Goal: Task Accomplishment & Management: Use online tool/utility

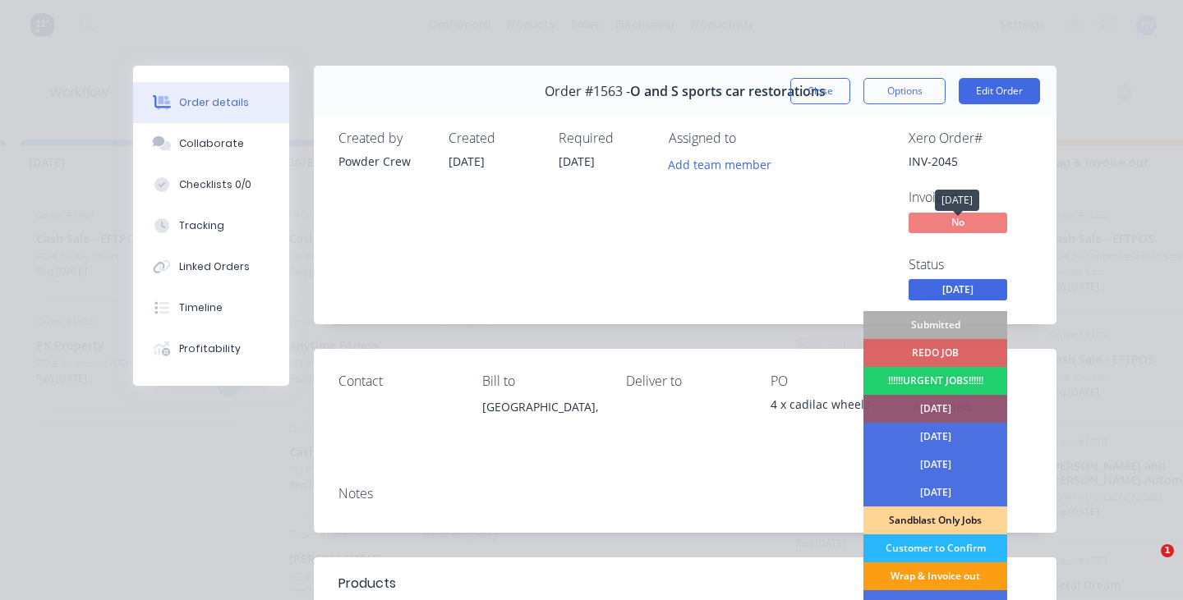
click at [922, 563] on div "Wrap & Invoice out" at bounding box center [935, 577] width 144 height 28
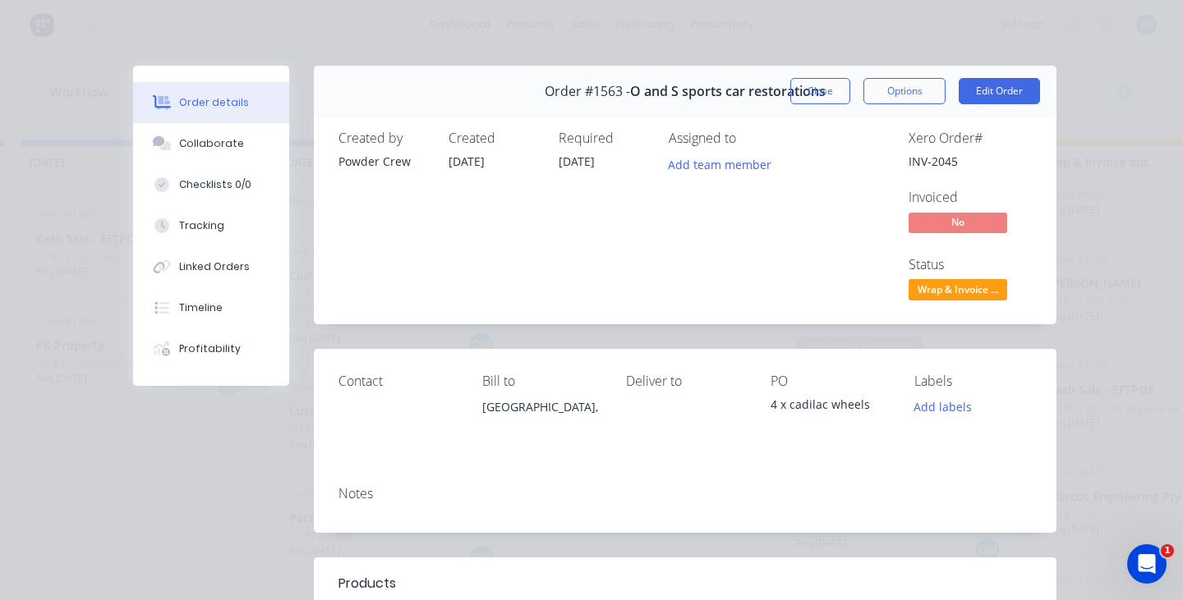
scroll to position [62, 0]
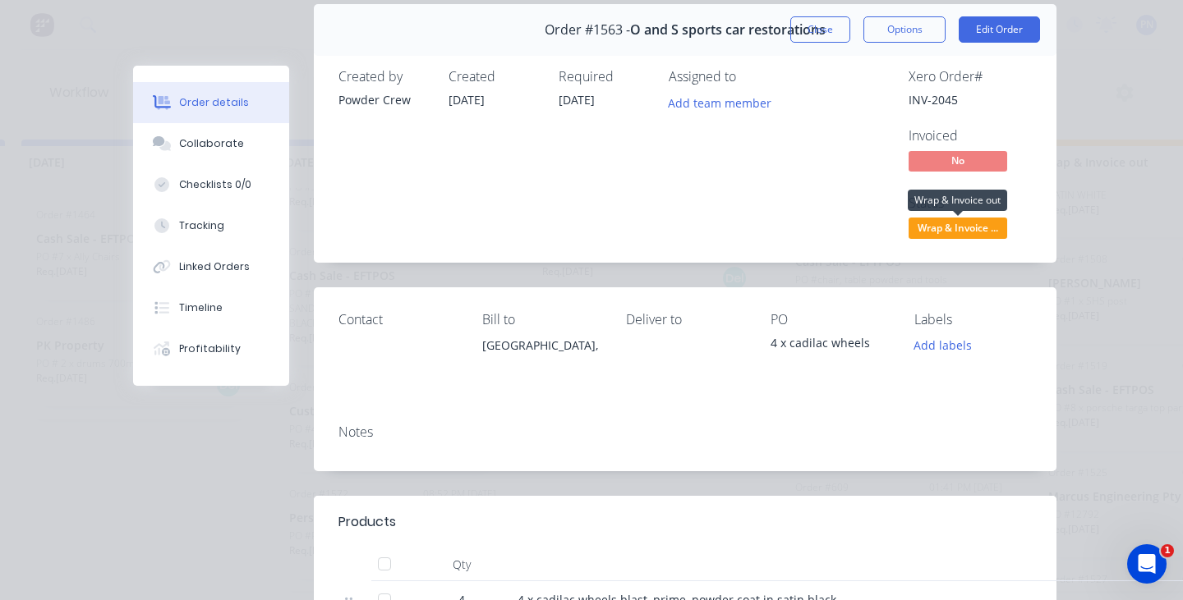
click at [950, 222] on span "Wrap & Invoice ..." at bounding box center [958, 228] width 99 height 21
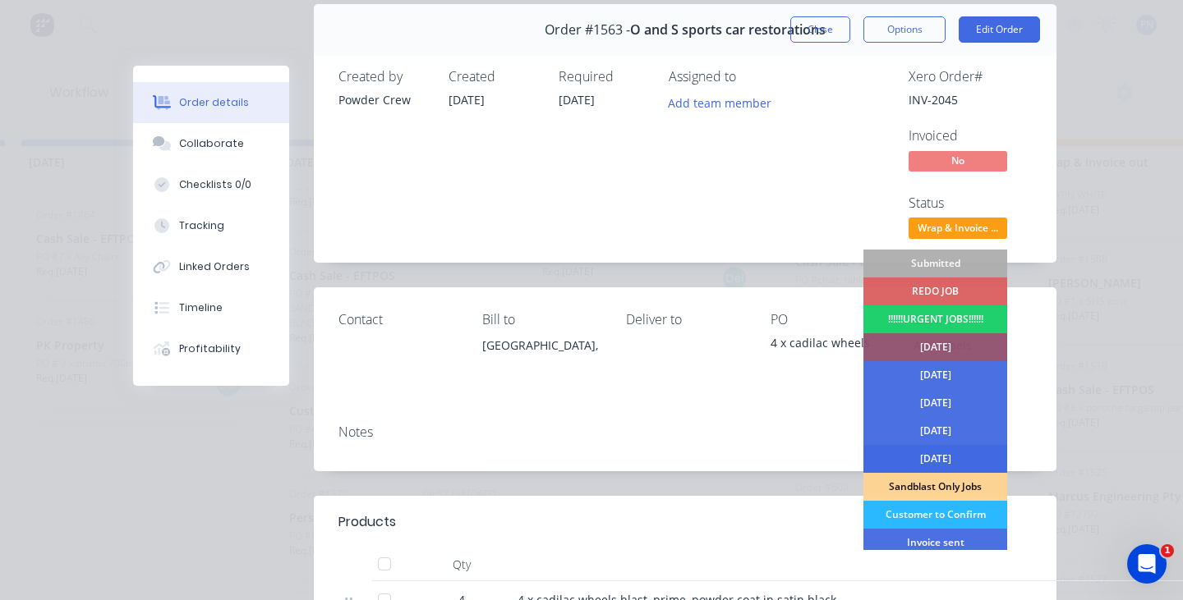
scroll to position [49, 0]
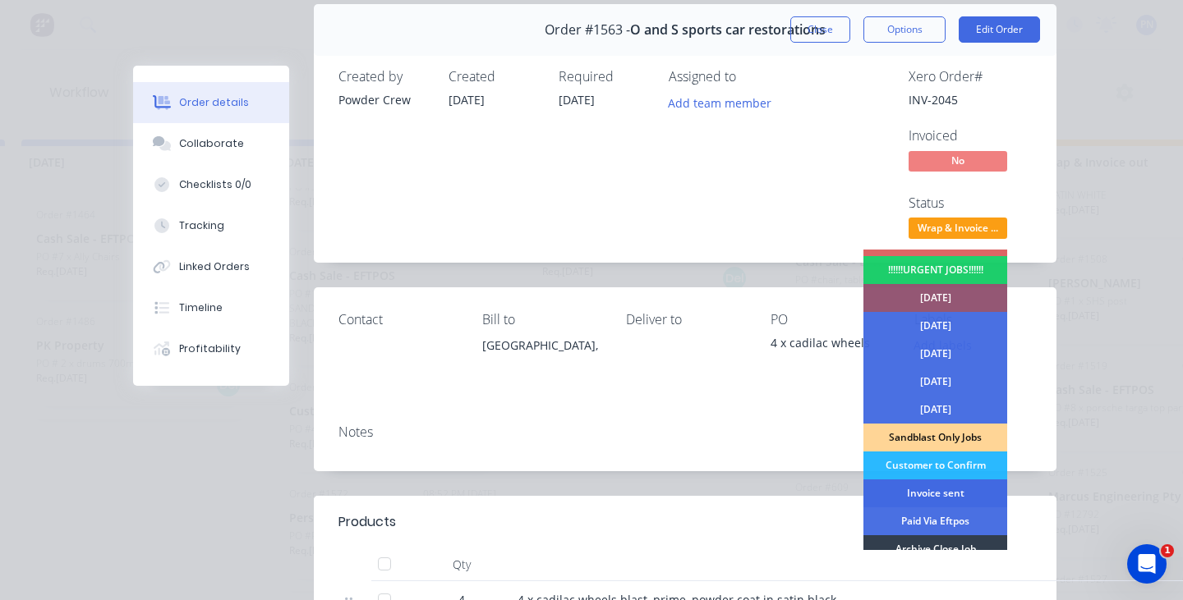
click at [913, 495] on div "Invoice sent" at bounding box center [935, 494] width 144 height 28
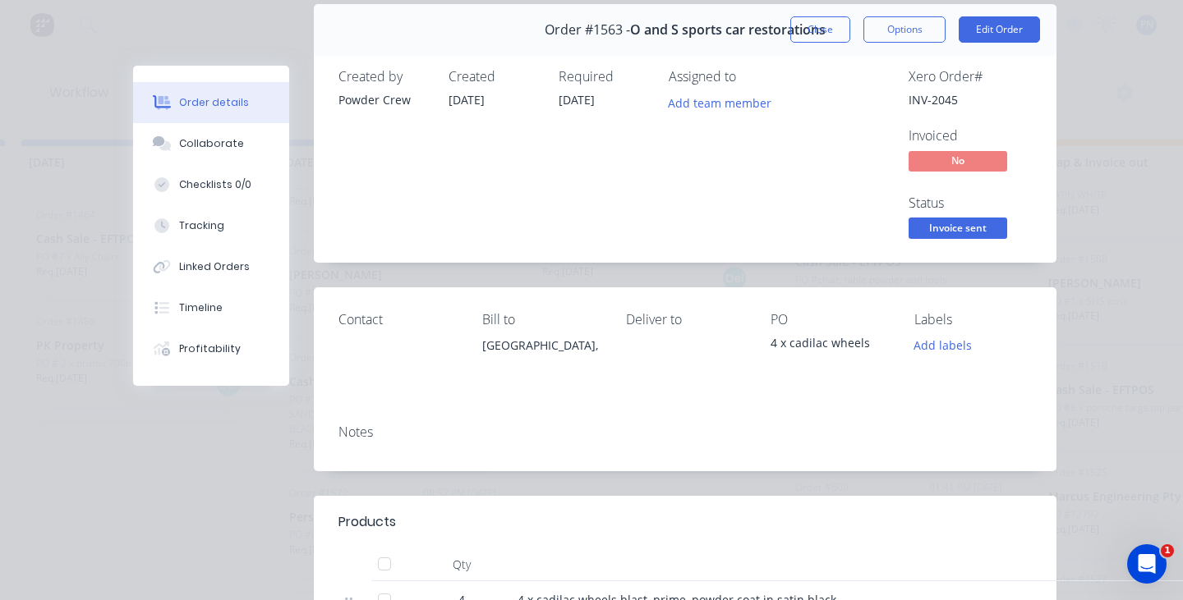
scroll to position [283, 0]
click at [827, 35] on button "Close" at bounding box center [820, 29] width 60 height 26
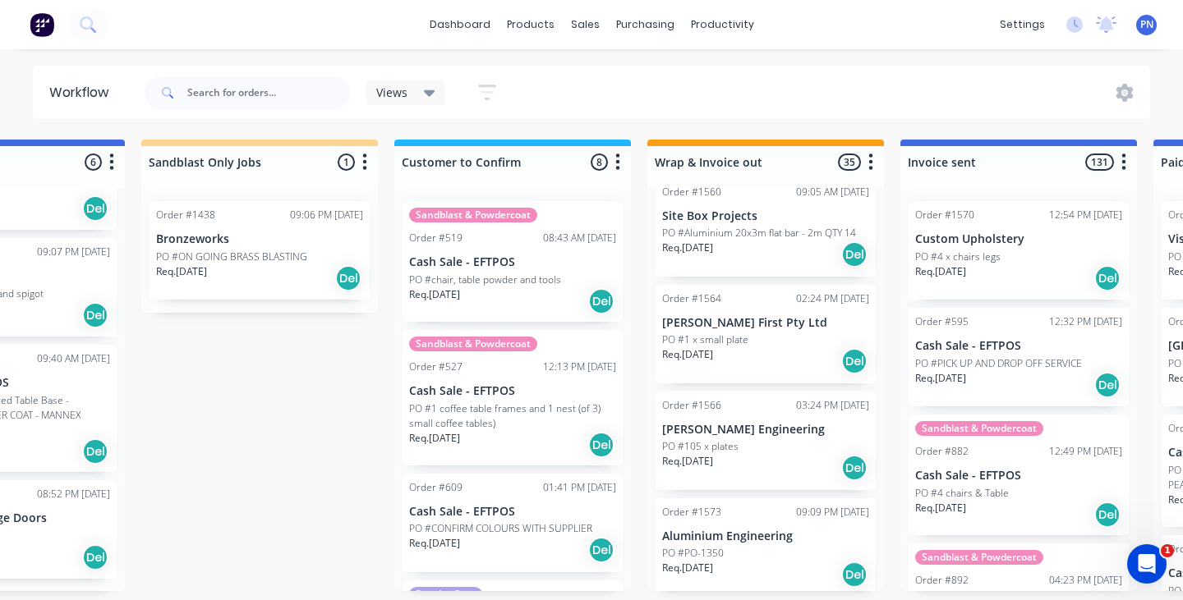
scroll to position [3469, 0]
click at [752, 547] on div "PO #PO-1350" at bounding box center [765, 554] width 207 height 15
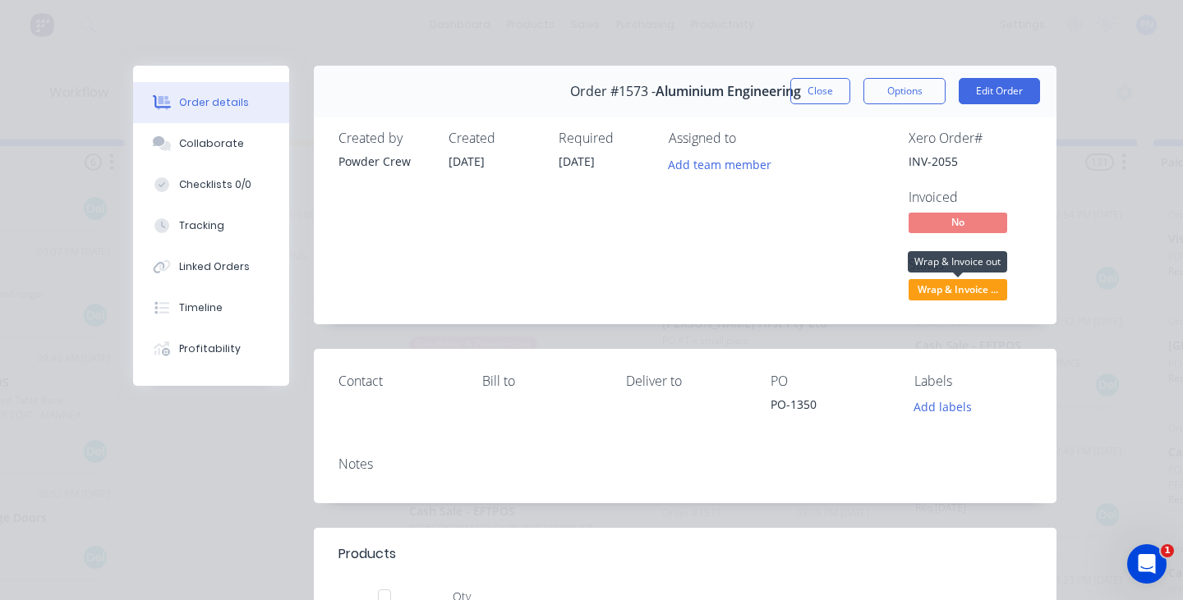
click at [971, 288] on span "Wrap & Invoice ..." at bounding box center [958, 289] width 99 height 21
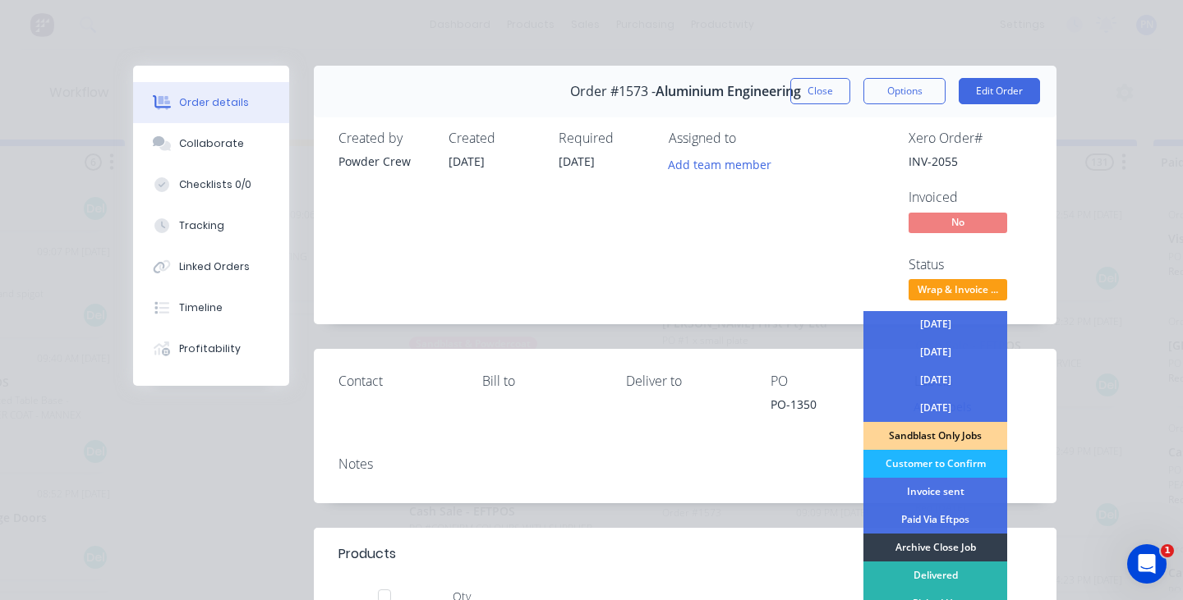
scroll to position [118, 0]
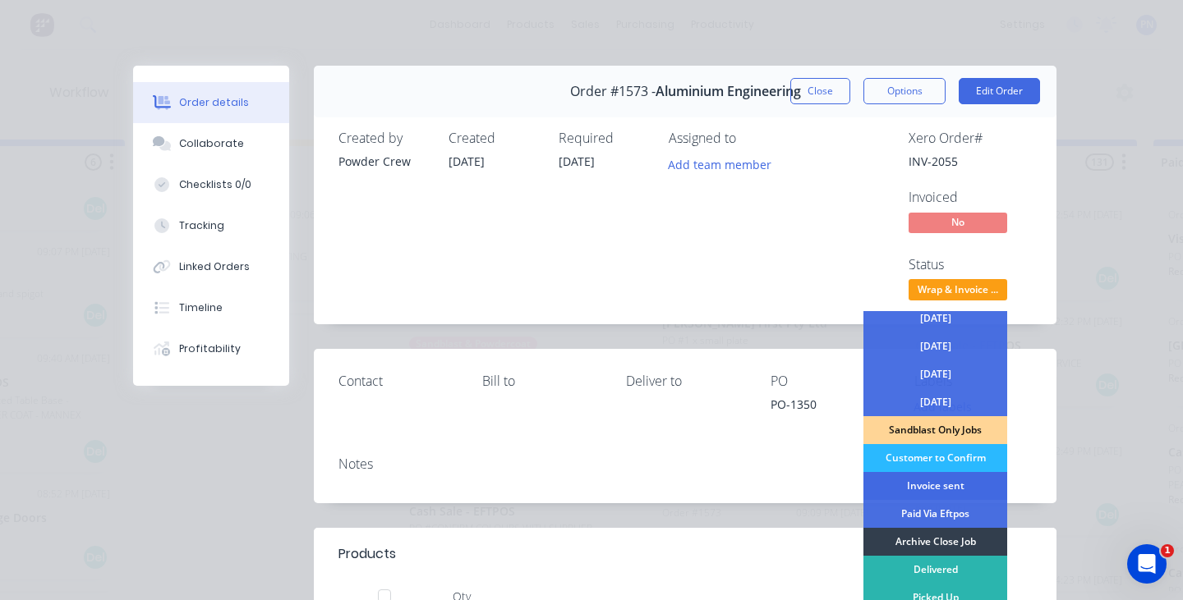
click at [940, 485] on div "Invoice sent" at bounding box center [935, 486] width 144 height 28
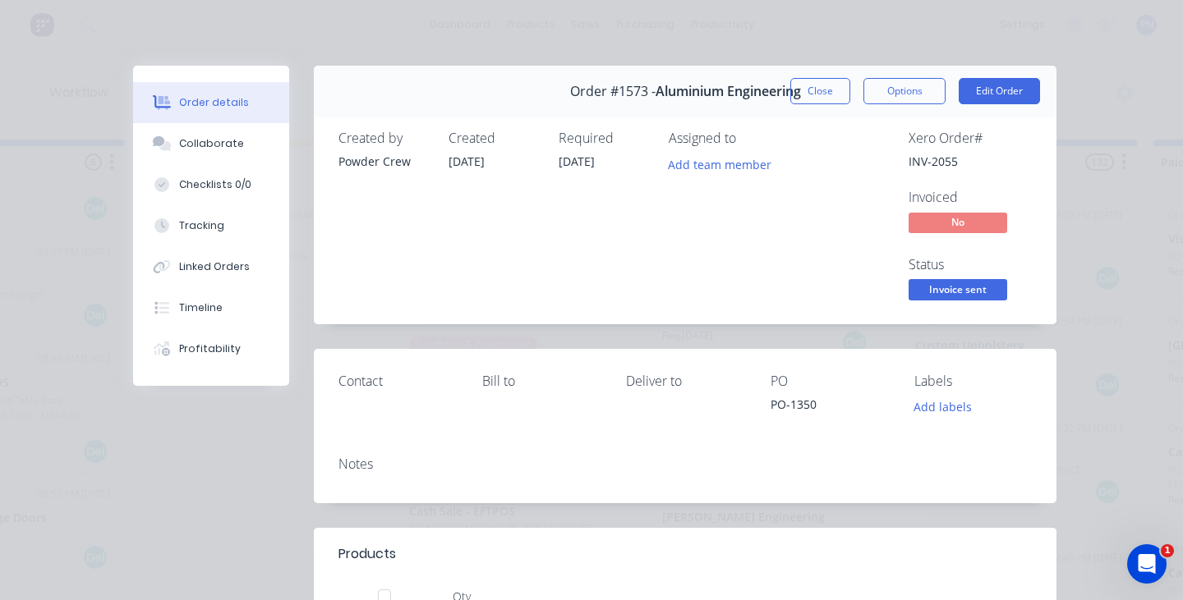
scroll to position [3362, 0]
click at [831, 94] on button "Close" at bounding box center [820, 91] width 60 height 26
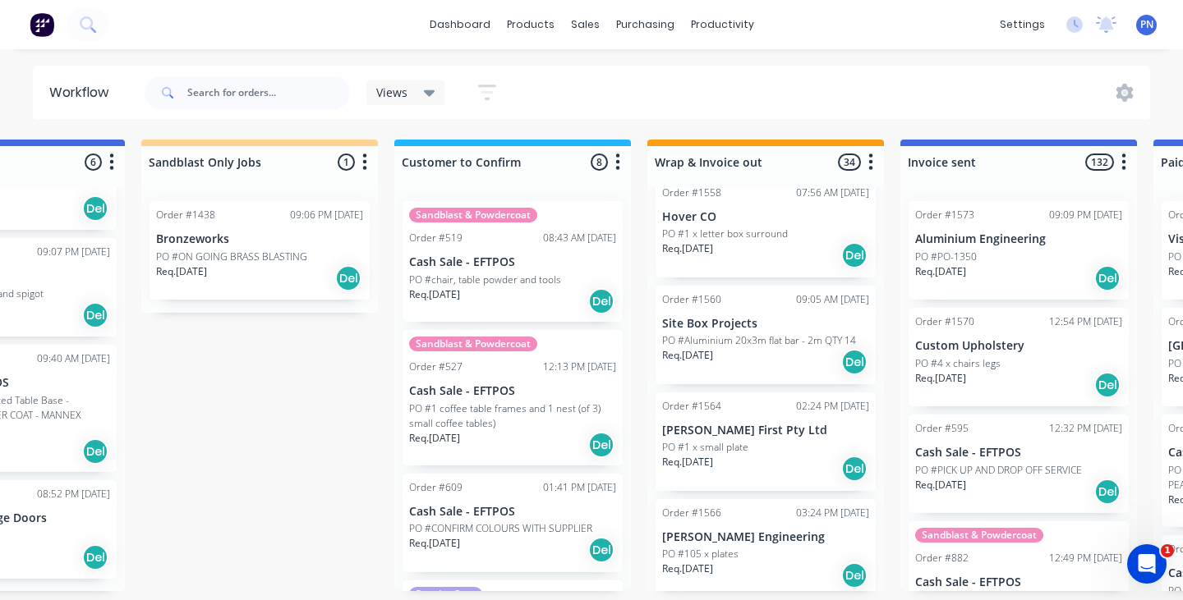
scroll to position [0, 1918]
click at [786, 562] on div "Req. [DATE] Del" at bounding box center [765, 576] width 207 height 28
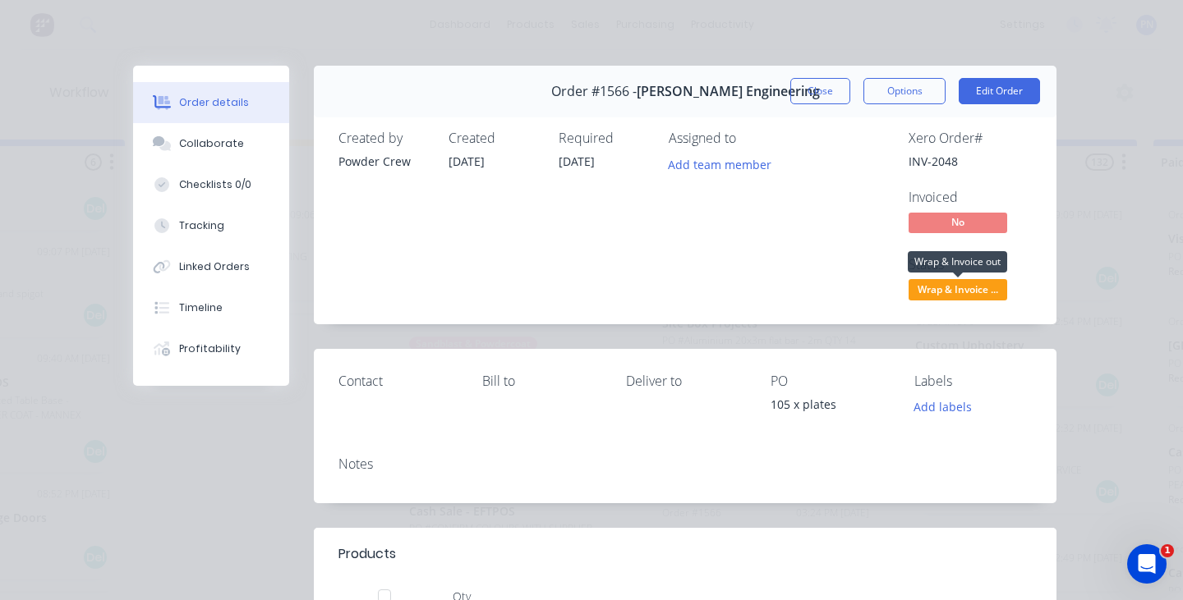
click at [966, 288] on span "Wrap & Invoice ..." at bounding box center [958, 289] width 99 height 21
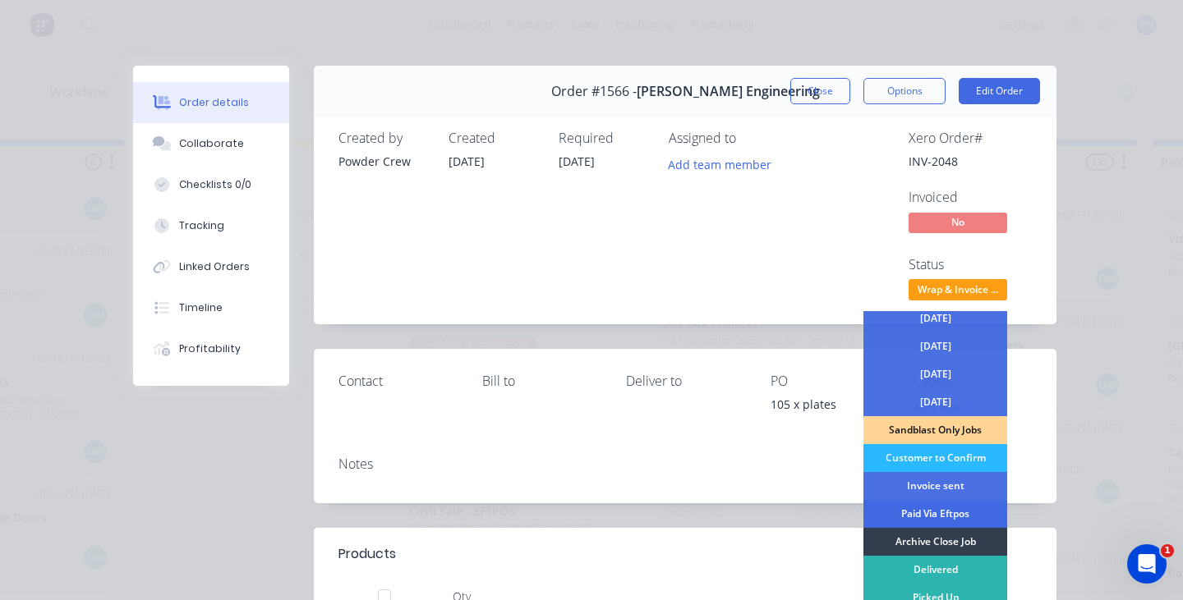
scroll to position [118, 0]
click at [913, 546] on div "Archive Close Job" at bounding box center [935, 542] width 144 height 28
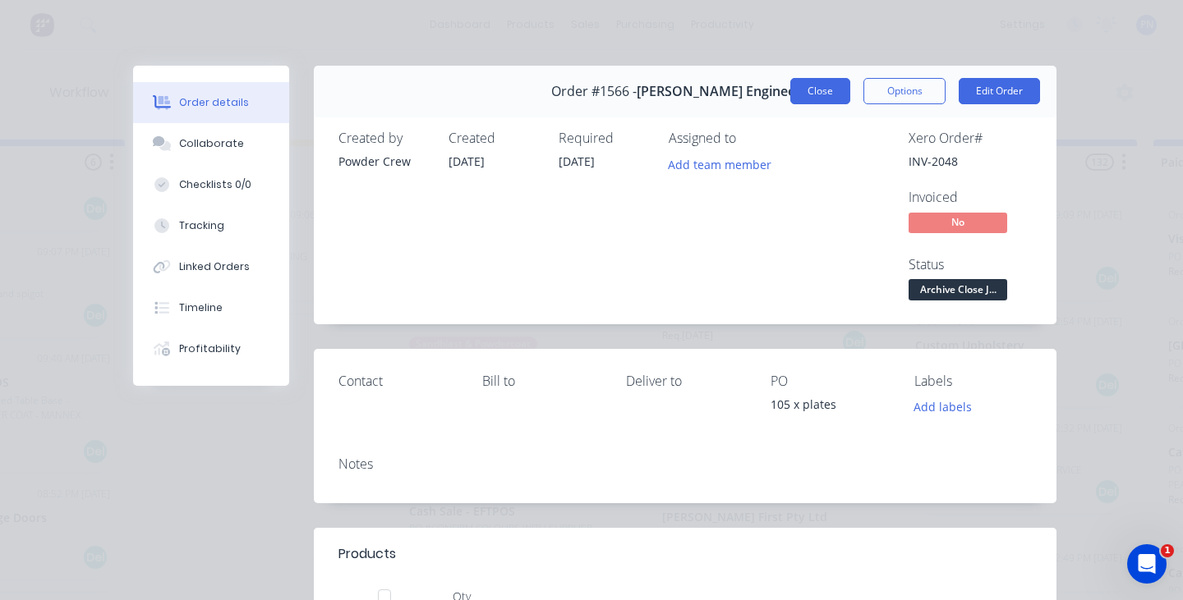
click at [822, 98] on button "Close" at bounding box center [820, 91] width 60 height 26
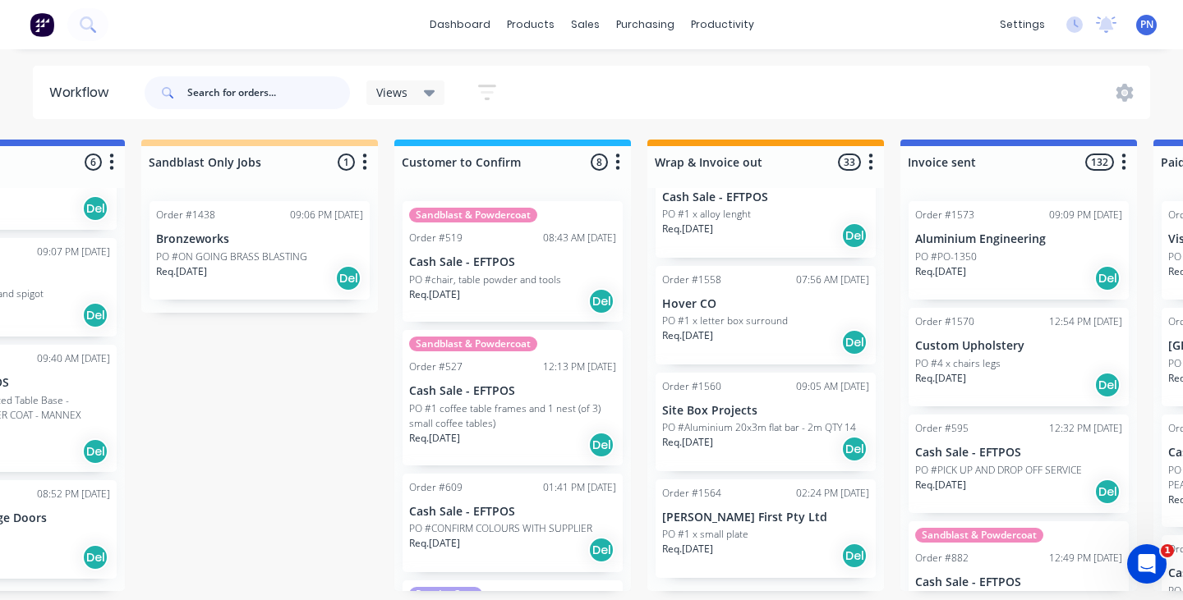
click at [257, 82] on input "text" at bounding box center [268, 92] width 163 height 33
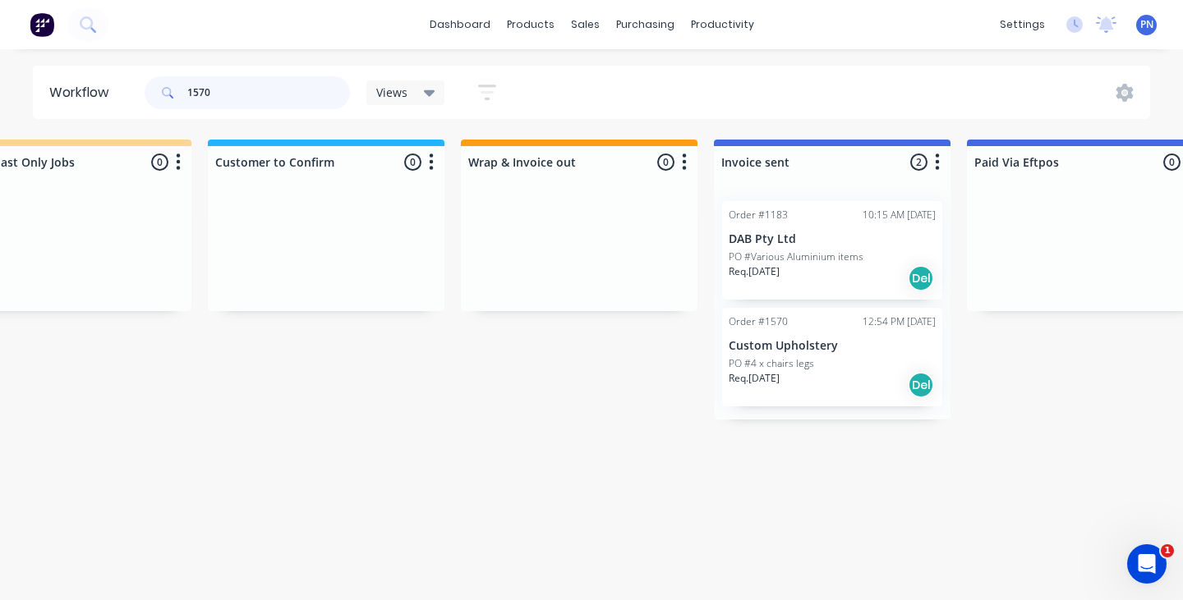
scroll to position [0, 2117]
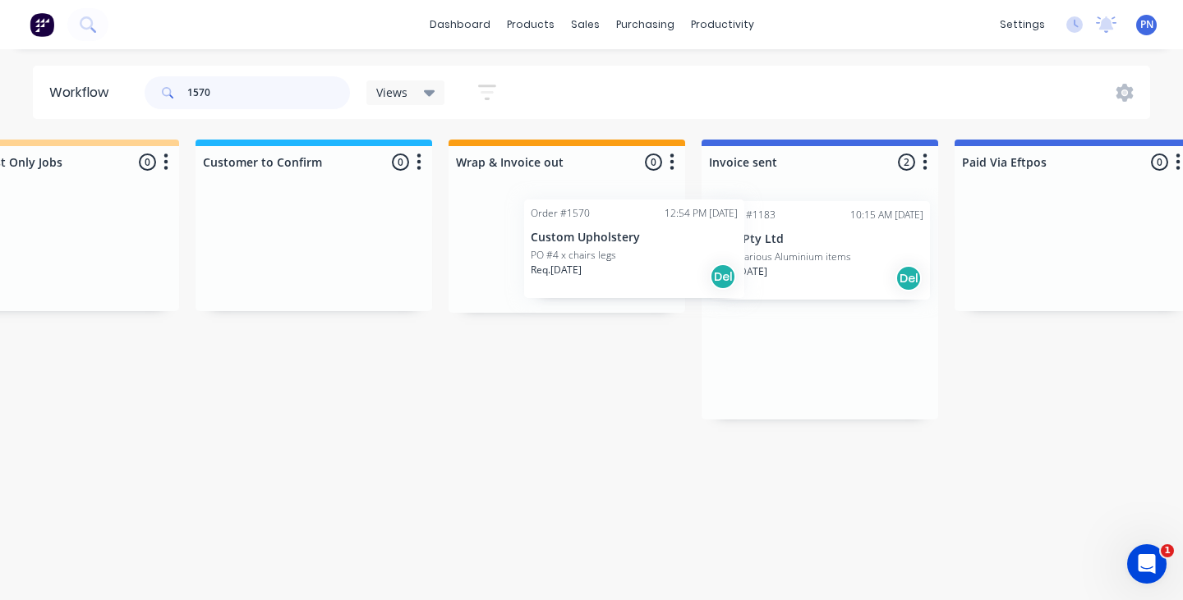
drag, startPoint x: 788, startPoint y: 373, endPoint x: 596, endPoint y: 265, distance: 220.7
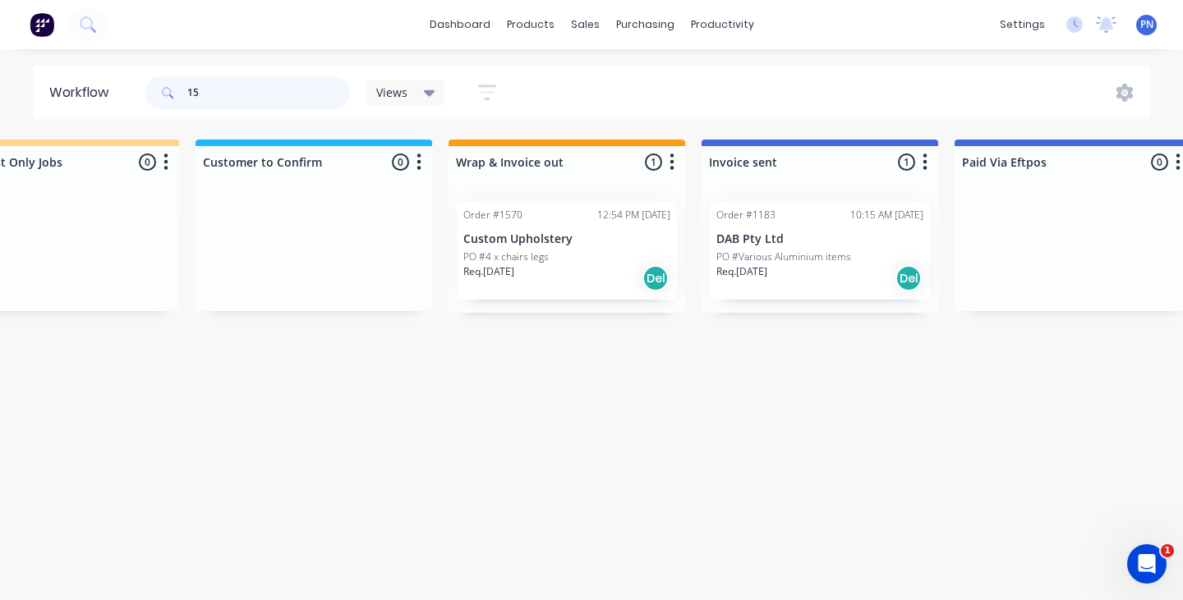
type input "1"
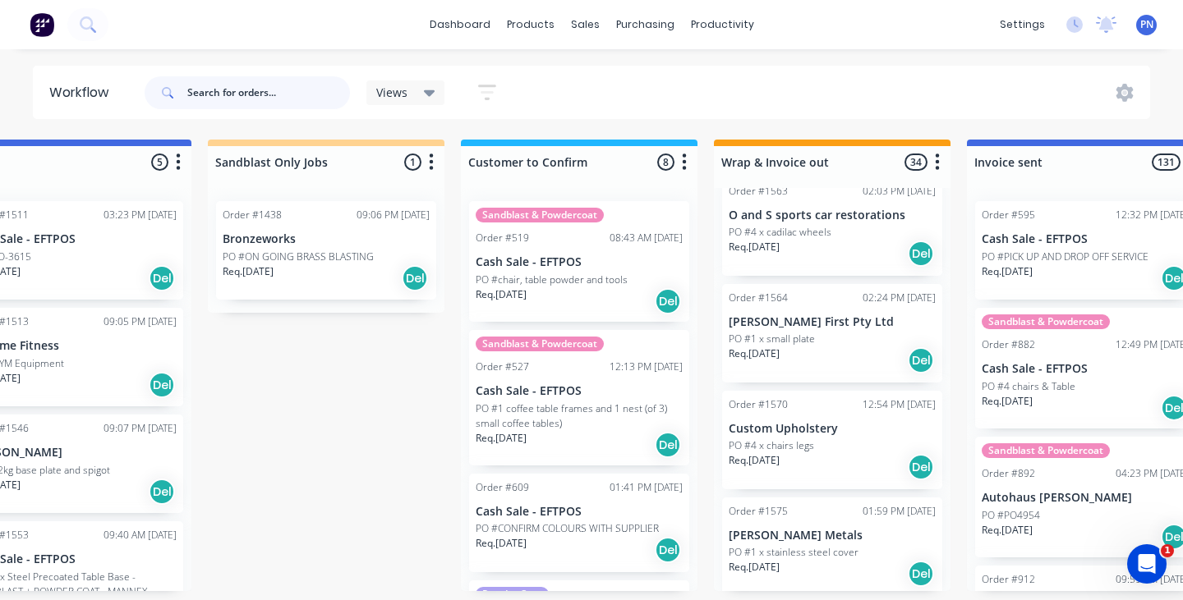
scroll to position [3362, 0]
click at [851, 562] on div "Req. [DATE] Del" at bounding box center [832, 576] width 207 height 28
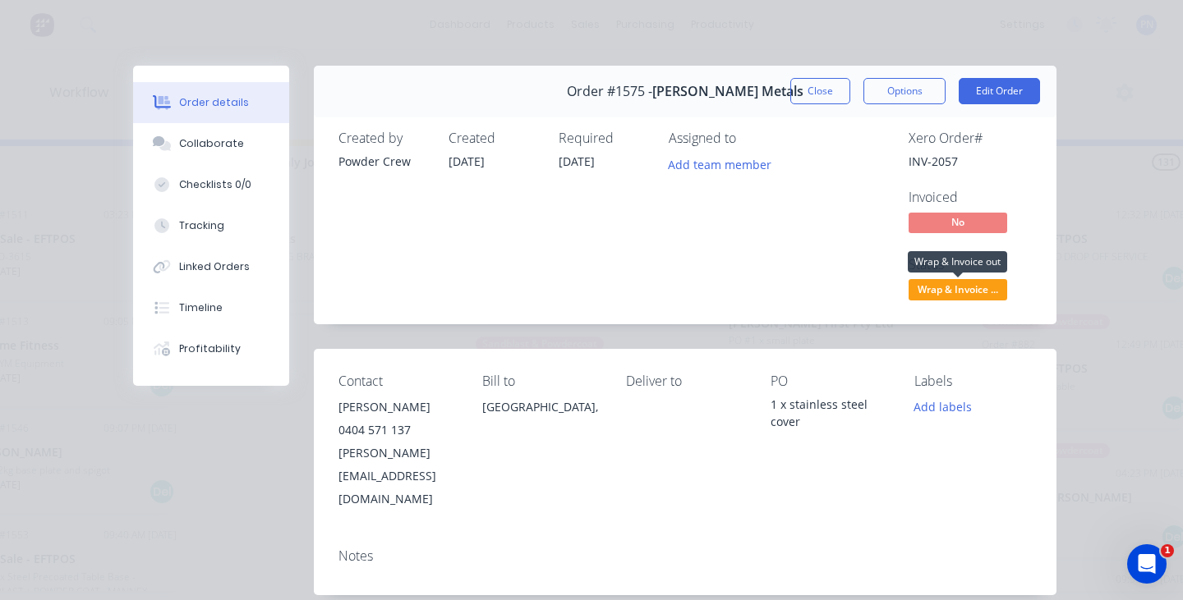
click at [959, 287] on span "Wrap & Invoice ..." at bounding box center [958, 289] width 99 height 21
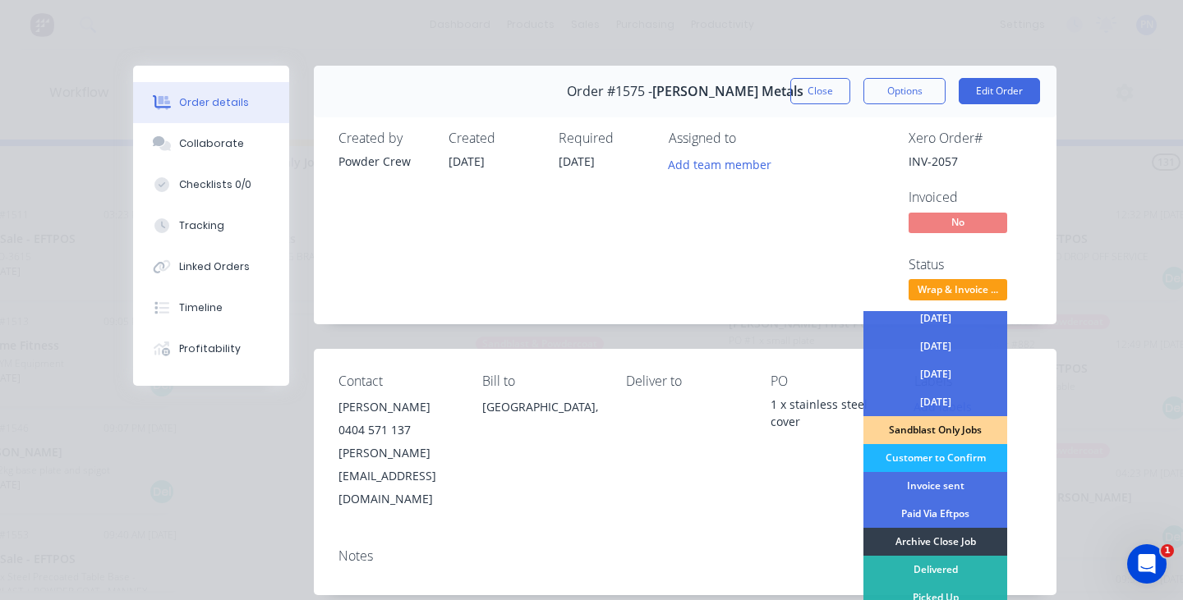
scroll to position [118, 0]
click at [949, 484] on div "Invoice sent" at bounding box center [935, 486] width 144 height 28
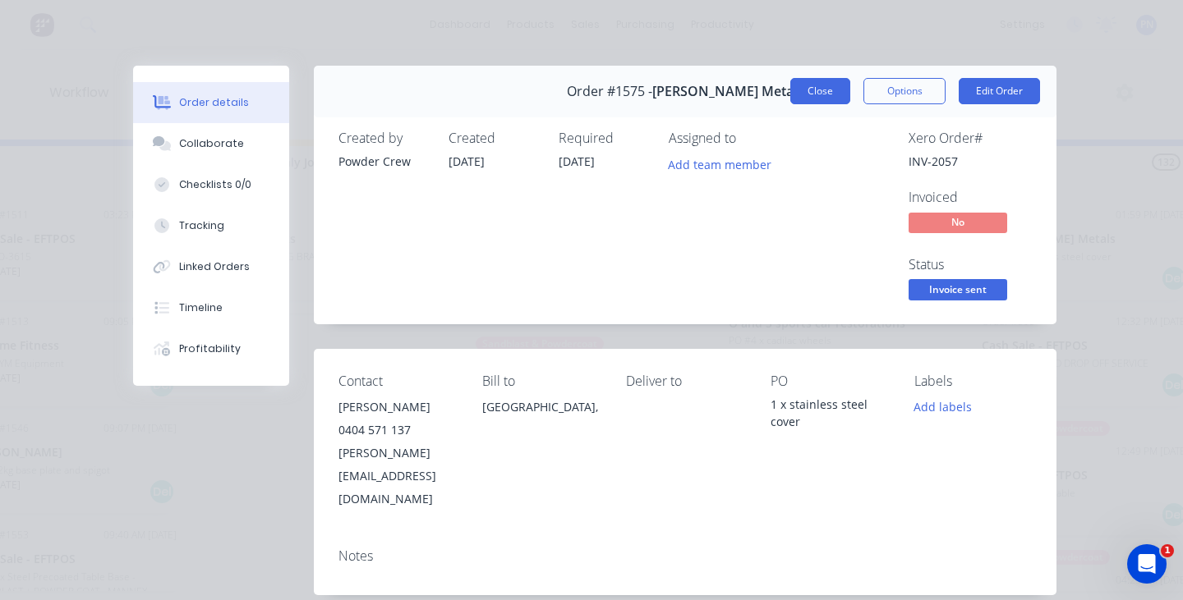
click at [808, 97] on button "Close" at bounding box center [820, 91] width 60 height 26
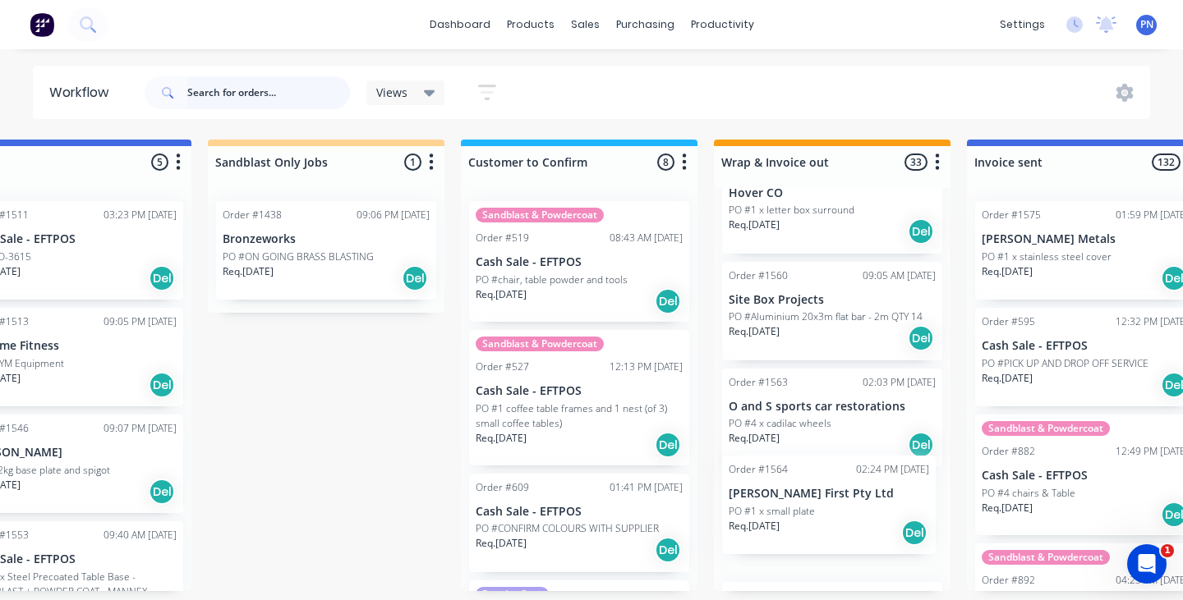
scroll to position [3174, 0]
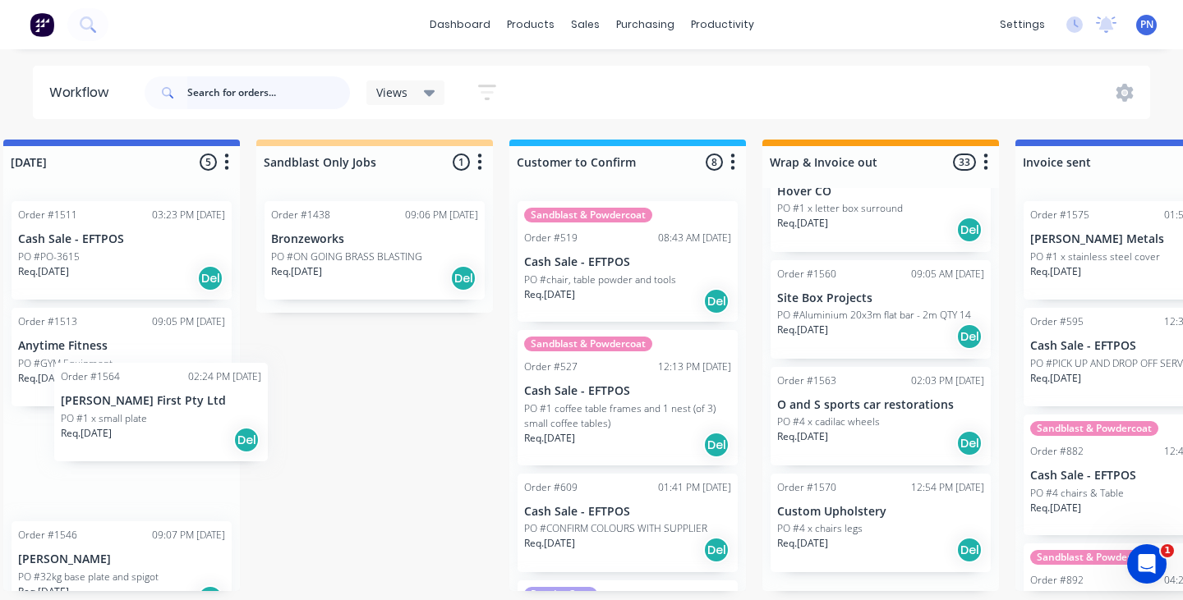
drag, startPoint x: 864, startPoint y: 504, endPoint x: 192, endPoint y: 412, distance: 678.2
click at [192, 412] on div "Submitted 22 Status colour #ADADAD hex #ADADAD Save Cancel Summaries Total orde…" at bounding box center [150, 366] width 3931 height 452
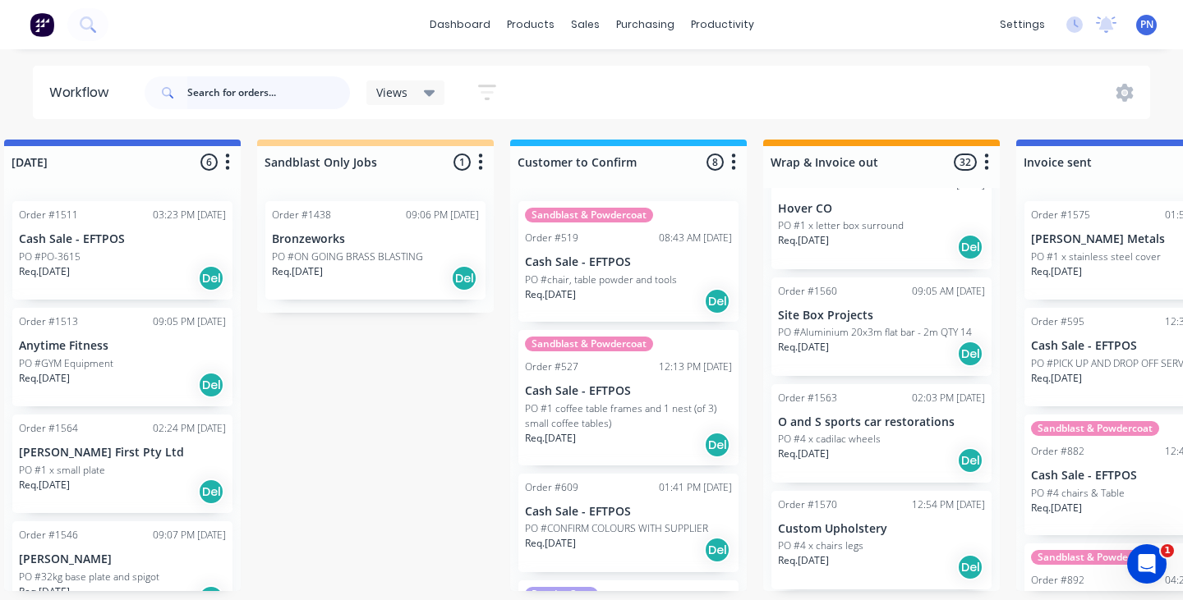
scroll to position [0, 2017]
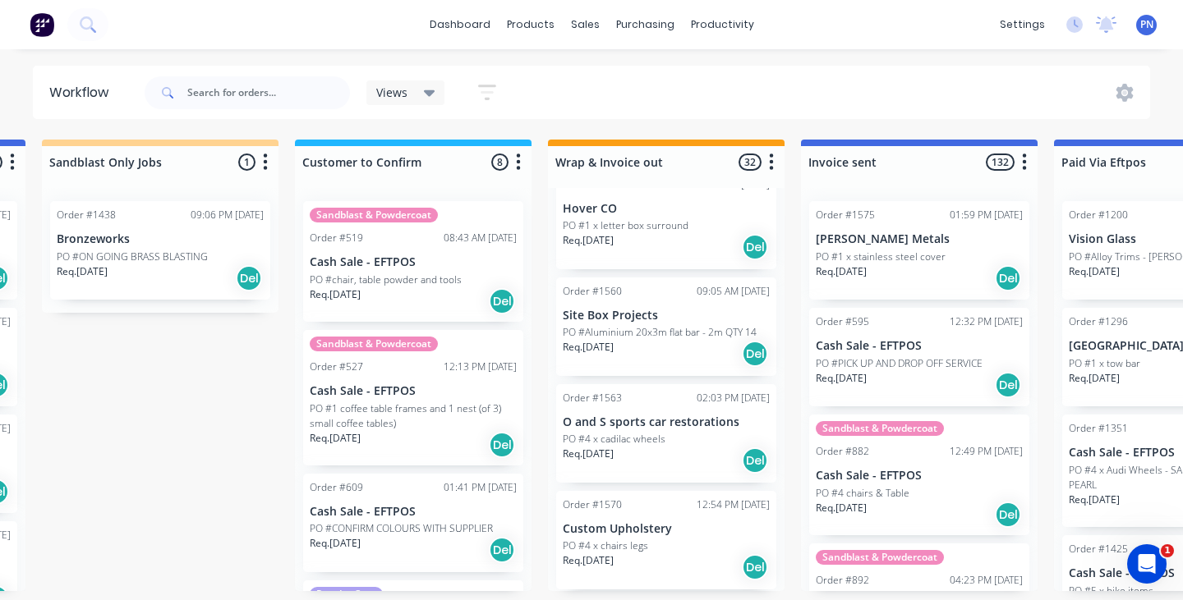
click at [702, 447] on div "Req. [DATE] Del" at bounding box center [666, 461] width 207 height 28
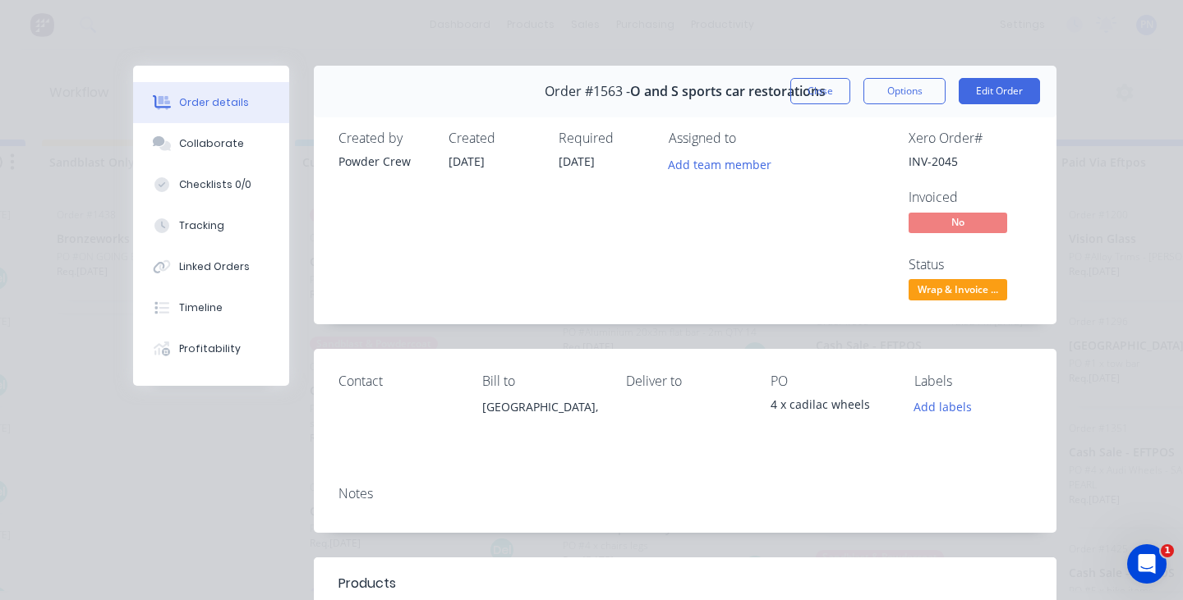
click at [932, 303] on div "Created by Powder Crew Created [DATE] Required [DATE] Assigned to Add team memb…" at bounding box center [685, 217] width 743 height 213
click at [936, 294] on span "Wrap & Invoice ..." at bounding box center [958, 289] width 99 height 21
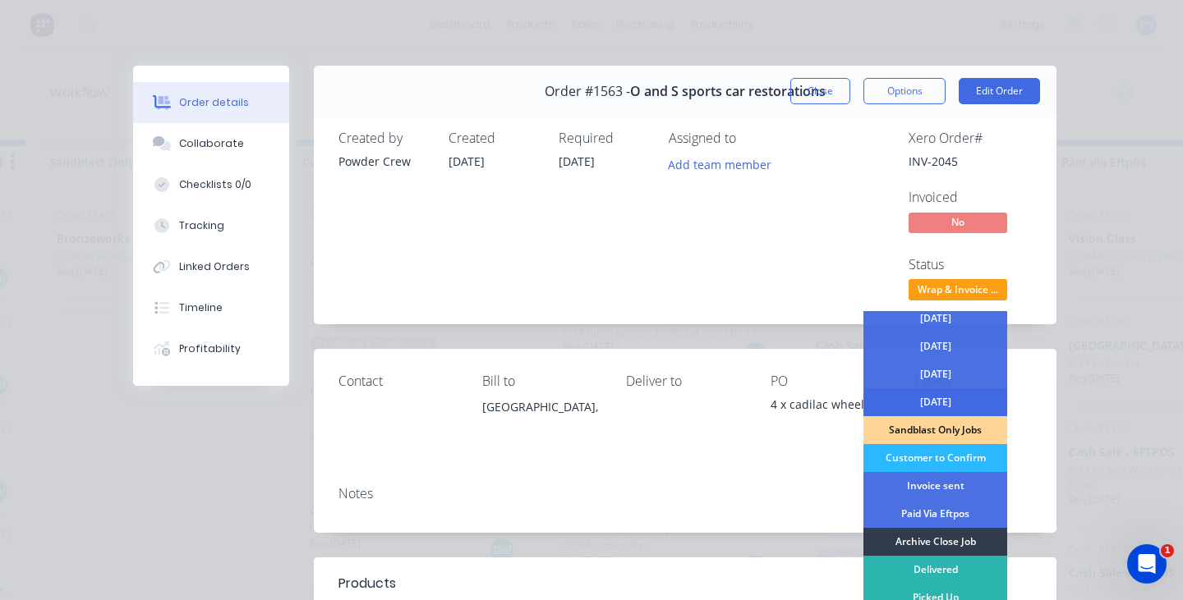
scroll to position [118, 0]
click at [935, 485] on div "Invoice sent" at bounding box center [935, 486] width 144 height 28
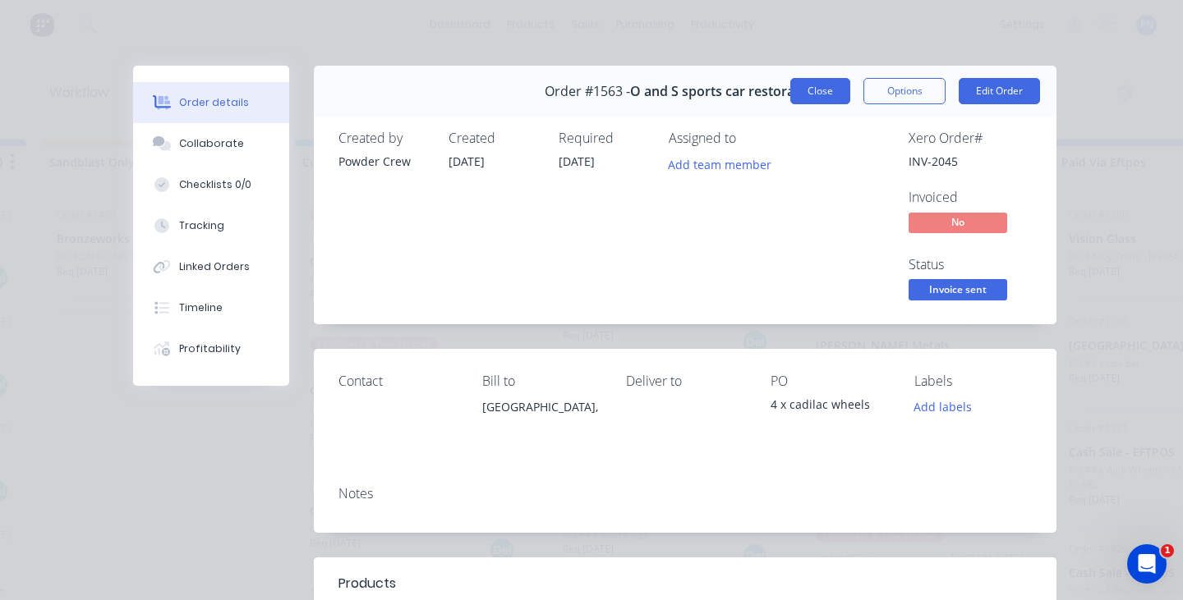
click at [820, 83] on button "Close" at bounding box center [820, 91] width 60 height 26
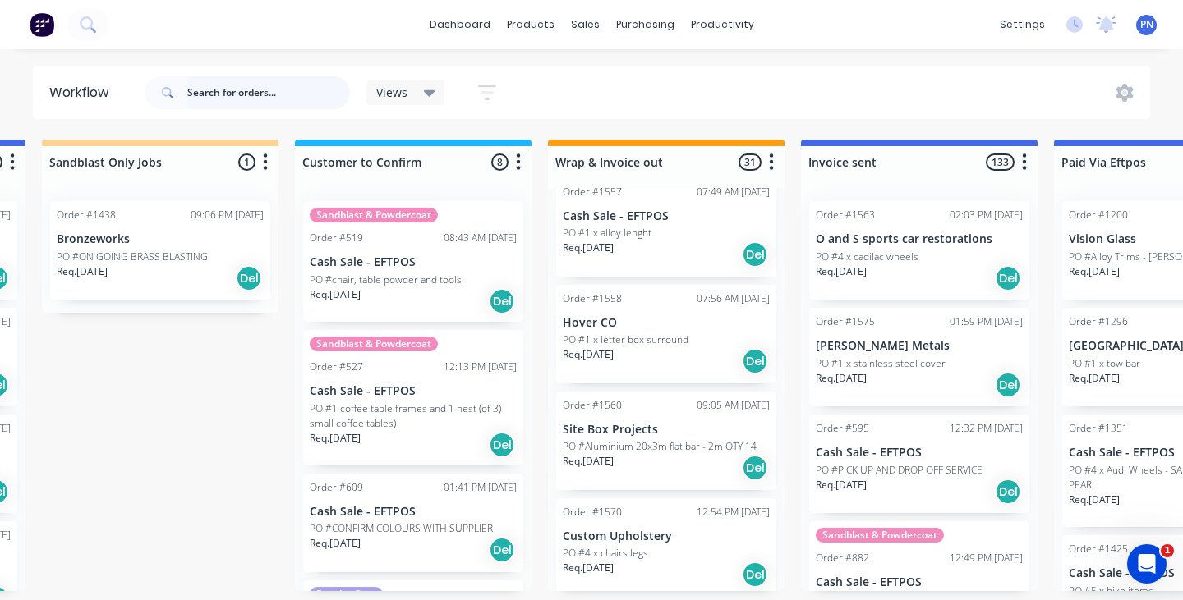
scroll to position [3042, 0]
click at [694, 458] on div "Req. [DATE] Del" at bounding box center [666, 469] width 207 height 28
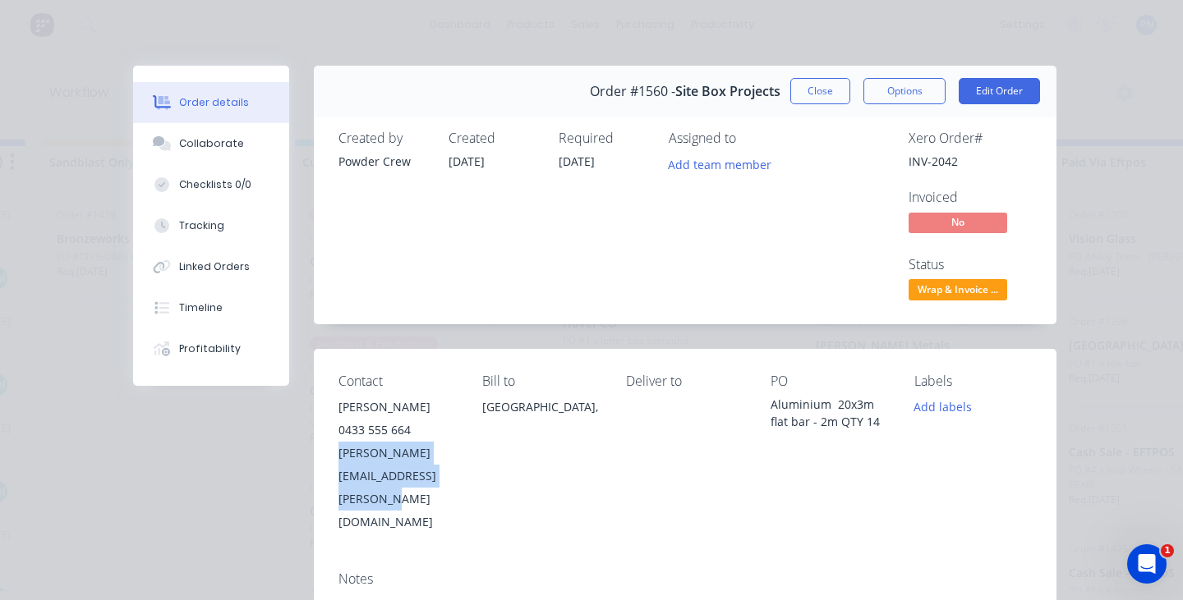
drag, startPoint x: 562, startPoint y: 452, endPoint x: 342, endPoint y: 451, distance: 220.1
click at [342, 451] on div "Contact [PERSON_NAME] 0433 555 664 [PERSON_NAME][EMAIL_ADDRESS][PERSON_NAME][DO…" at bounding box center [685, 453] width 743 height 209
click at [327, 408] on div "Contact [PERSON_NAME] 0433 555 664 [PERSON_NAME][EMAIL_ADDRESS][PERSON_NAME][DO…" at bounding box center [685, 453] width 743 height 209
drag, startPoint x: 375, startPoint y: 407, endPoint x: 329, endPoint y: 407, distance: 46.0
click at [329, 407] on div "Contact [PERSON_NAME] 0433 555 664 [PERSON_NAME][EMAIL_ADDRESS][PERSON_NAME][DO…" at bounding box center [685, 453] width 743 height 209
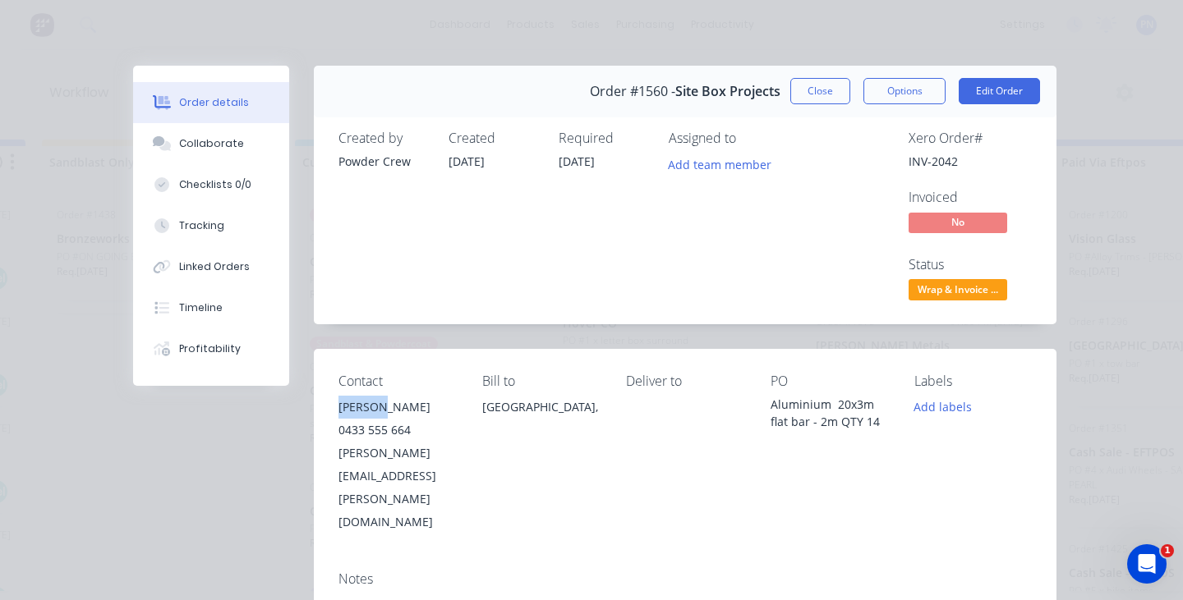
copy div "[PERSON_NAME]"
drag, startPoint x: 429, startPoint y: 404, endPoint x: 379, endPoint y: 404, distance: 50.1
click at [379, 404] on div "[PERSON_NAME]" at bounding box center [396, 407] width 117 height 23
copy div "[PERSON_NAME]"
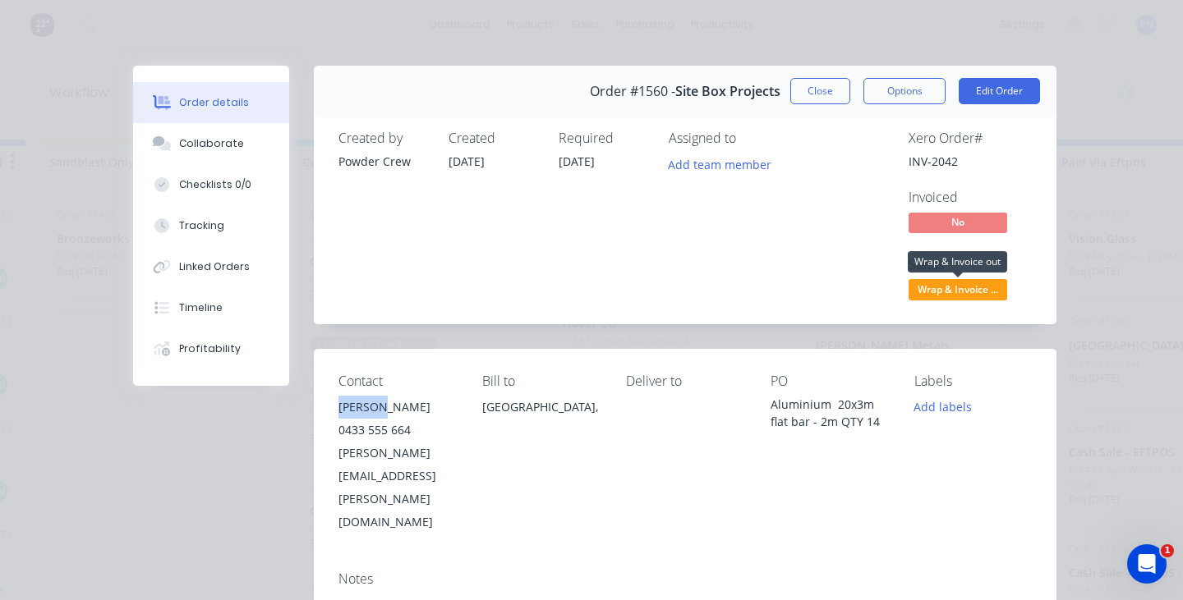
click at [918, 287] on span "Wrap & Invoice ..." at bounding box center [958, 289] width 99 height 21
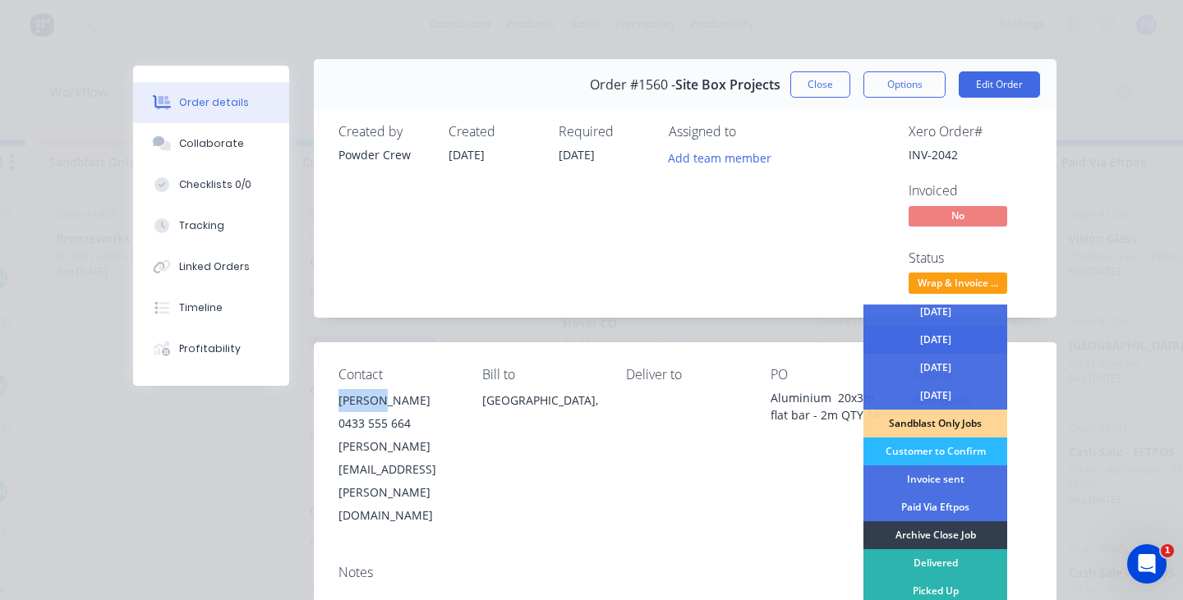
scroll to position [10, 0]
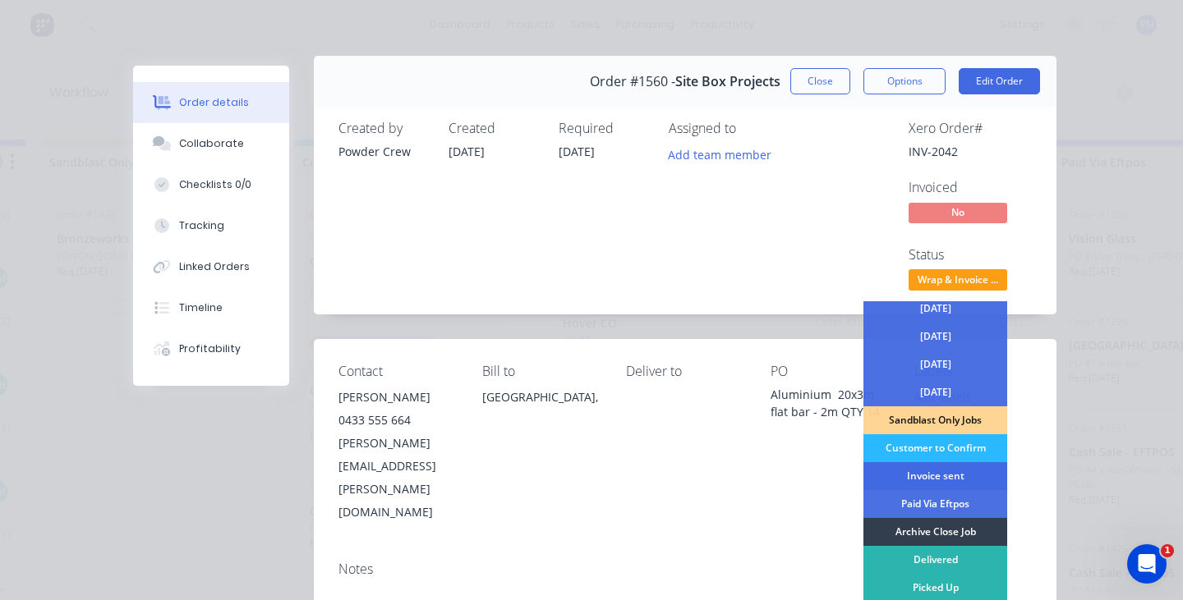
click at [933, 475] on div "Invoice sent" at bounding box center [935, 476] width 144 height 28
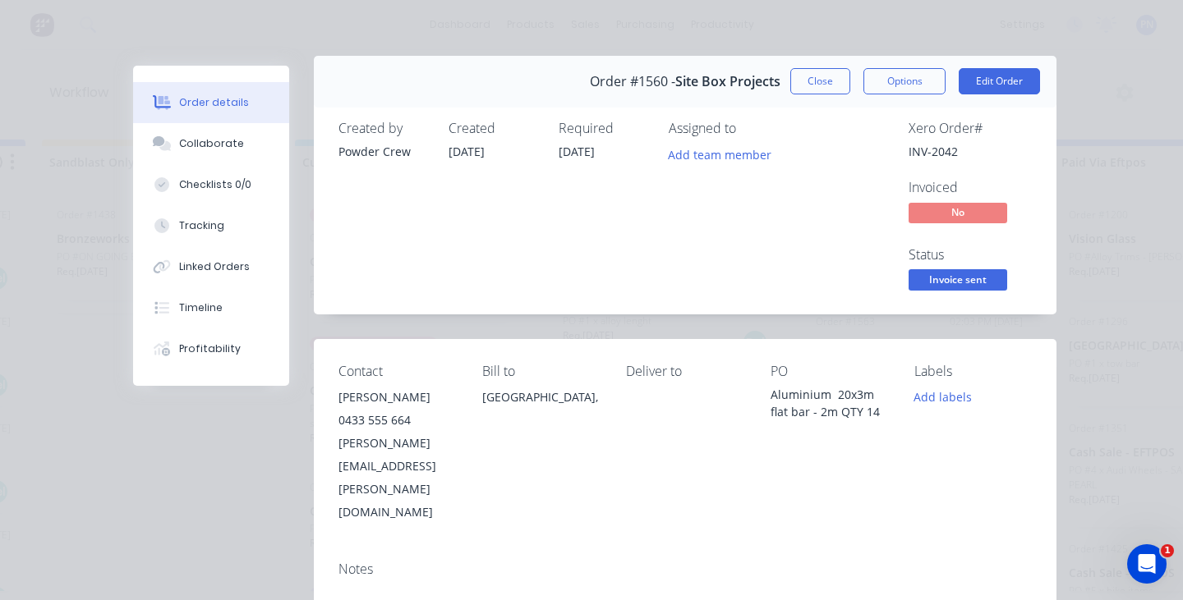
scroll to position [2935, 0]
click at [821, 76] on button "Close" at bounding box center [820, 81] width 60 height 26
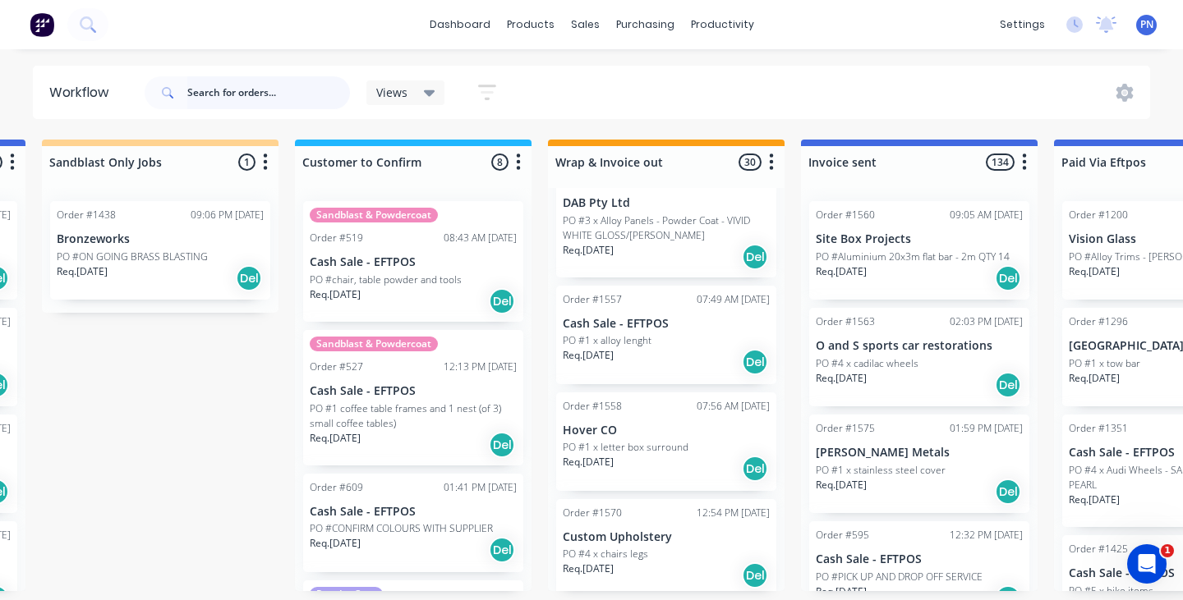
scroll to position [0, 2017]
click at [694, 455] on div "Req. [DATE] Del" at bounding box center [666, 469] width 207 height 28
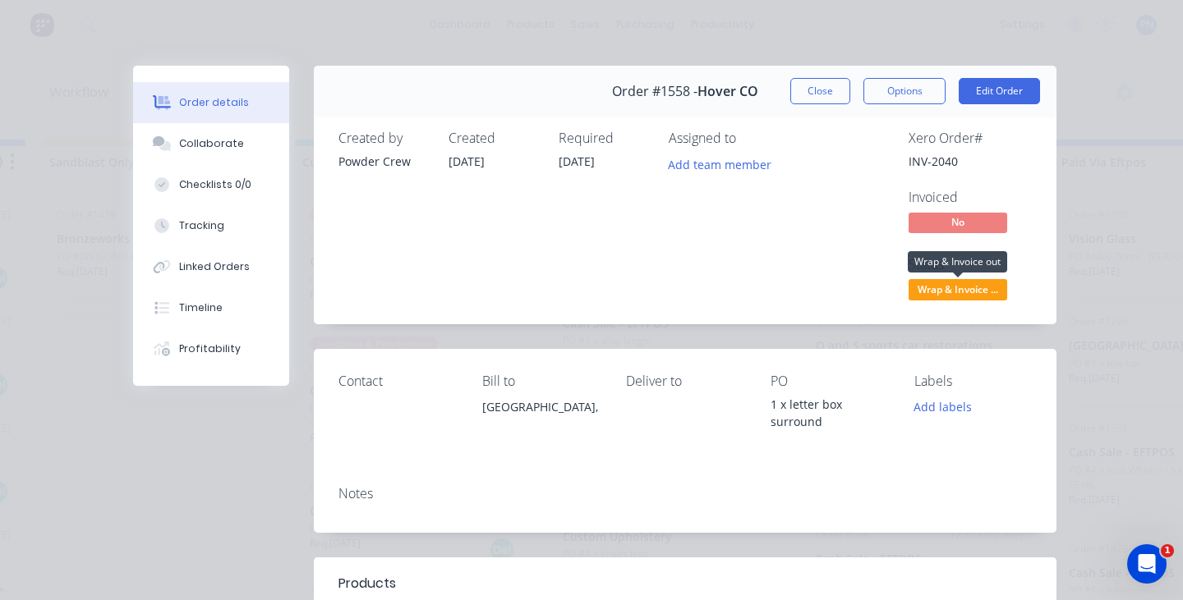
click at [927, 286] on span "Wrap & Invoice ..." at bounding box center [958, 289] width 99 height 21
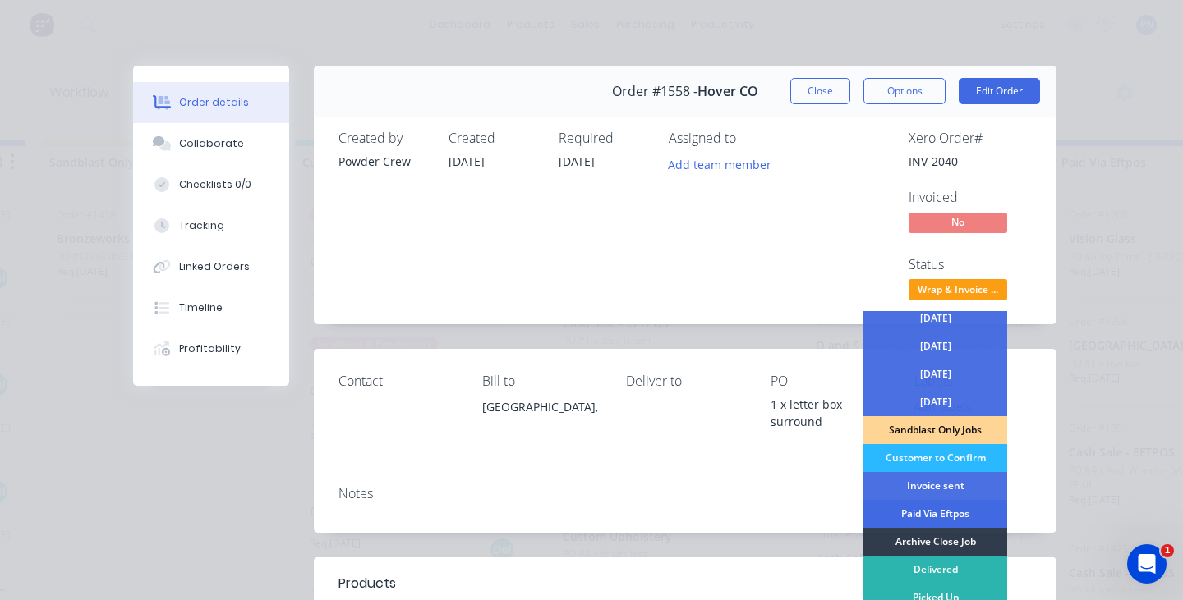
scroll to position [118, 0]
click at [932, 484] on div "Invoice sent" at bounding box center [935, 486] width 144 height 28
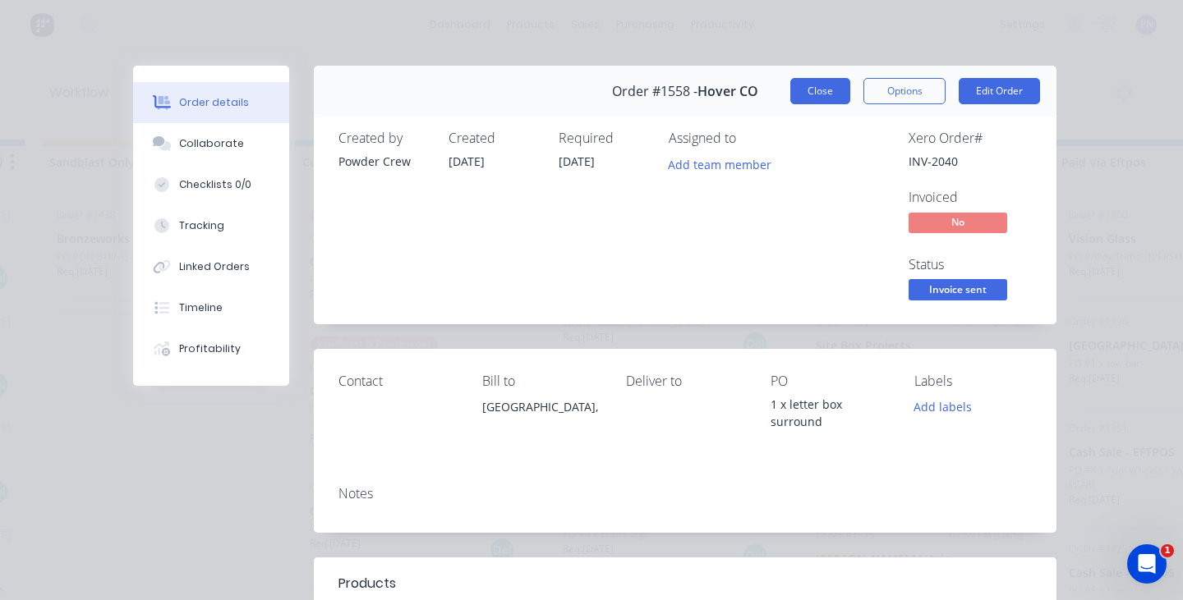
click at [826, 83] on button "Close" at bounding box center [820, 91] width 60 height 26
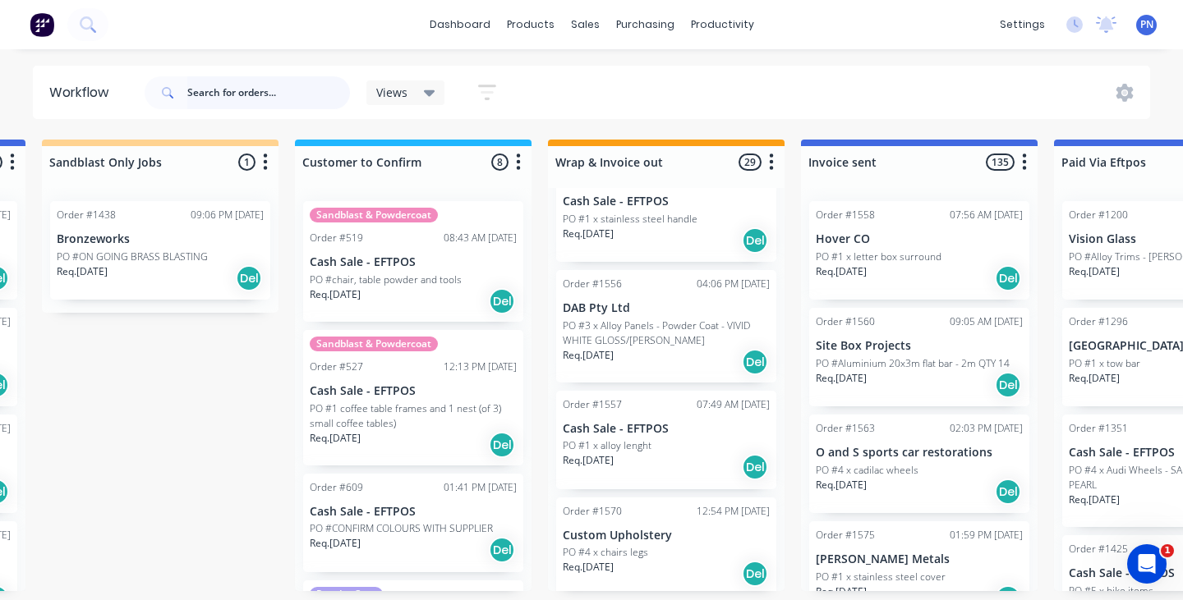
scroll to position [2828, 0]
click at [689, 455] on div "Req. [DATE] Del" at bounding box center [666, 469] width 207 height 28
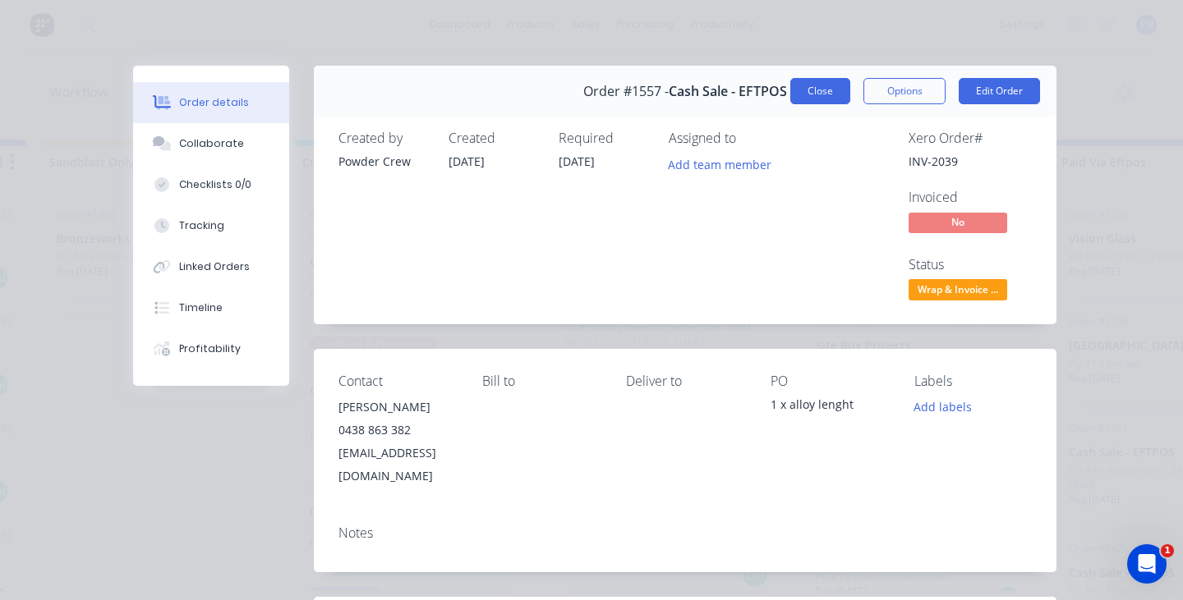
scroll to position [0, 0]
click at [835, 93] on button "Close" at bounding box center [820, 91] width 60 height 26
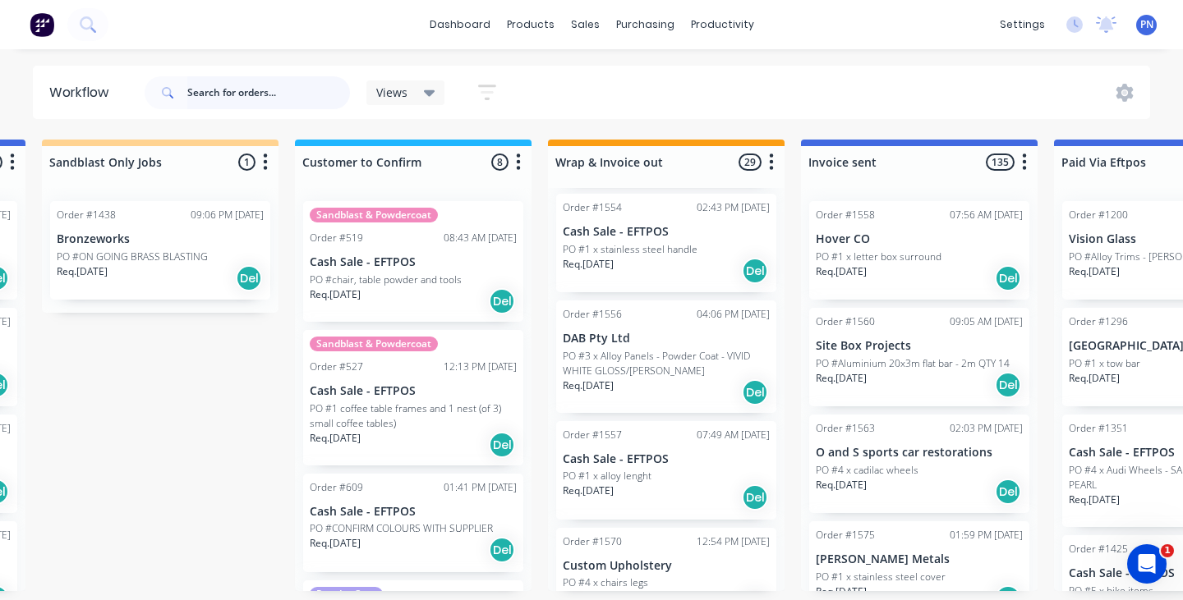
scroll to position [2790, 0]
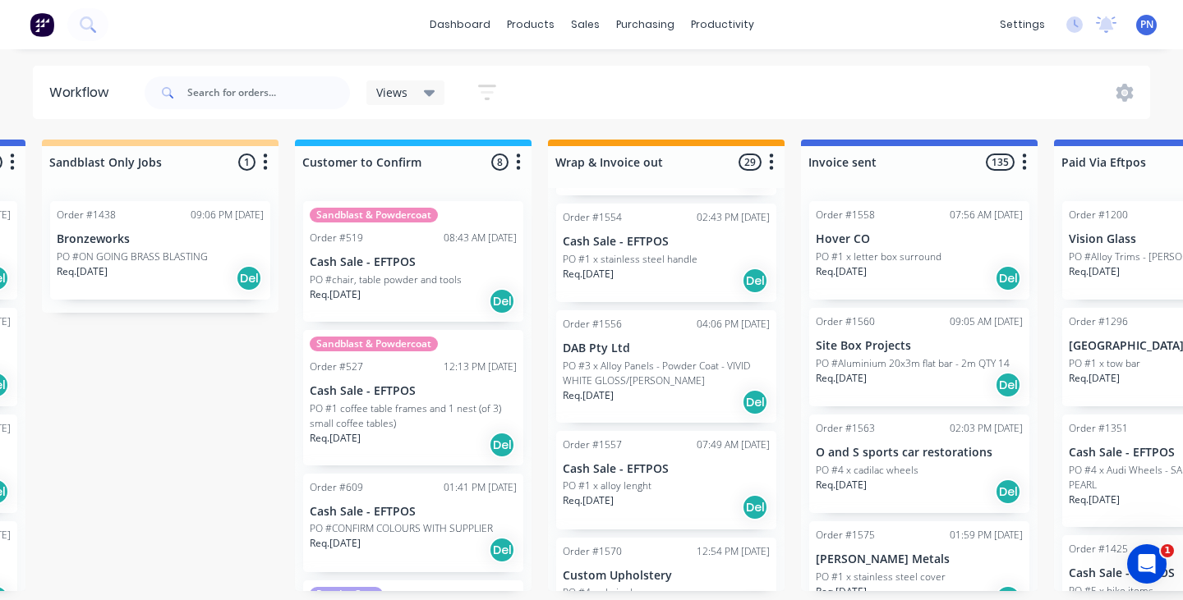
click at [711, 389] on div "Req. [DATE] Del" at bounding box center [666, 403] width 207 height 28
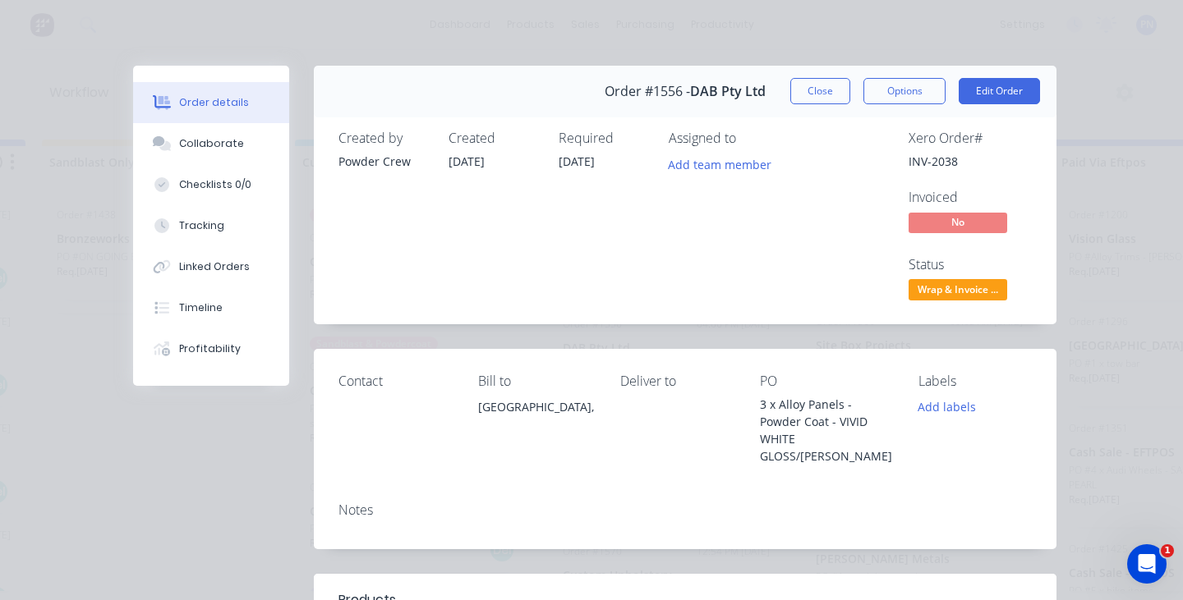
click at [935, 295] on span "Wrap & Invoice ..." at bounding box center [958, 289] width 99 height 21
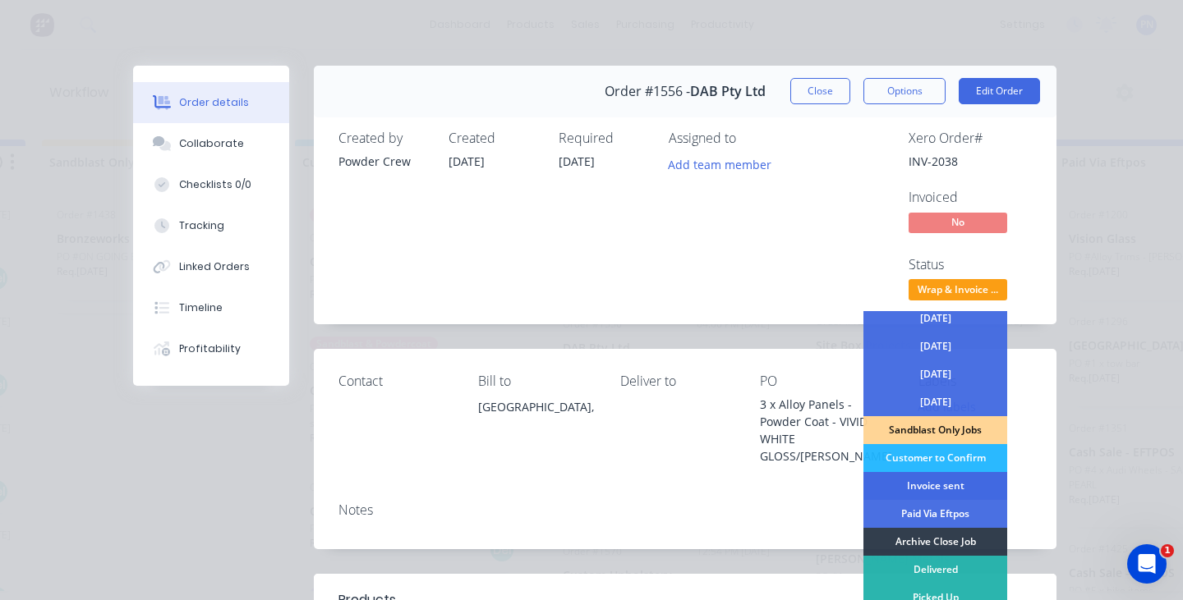
scroll to position [118, 0]
click at [928, 485] on div "Invoice sent" at bounding box center [935, 486] width 144 height 28
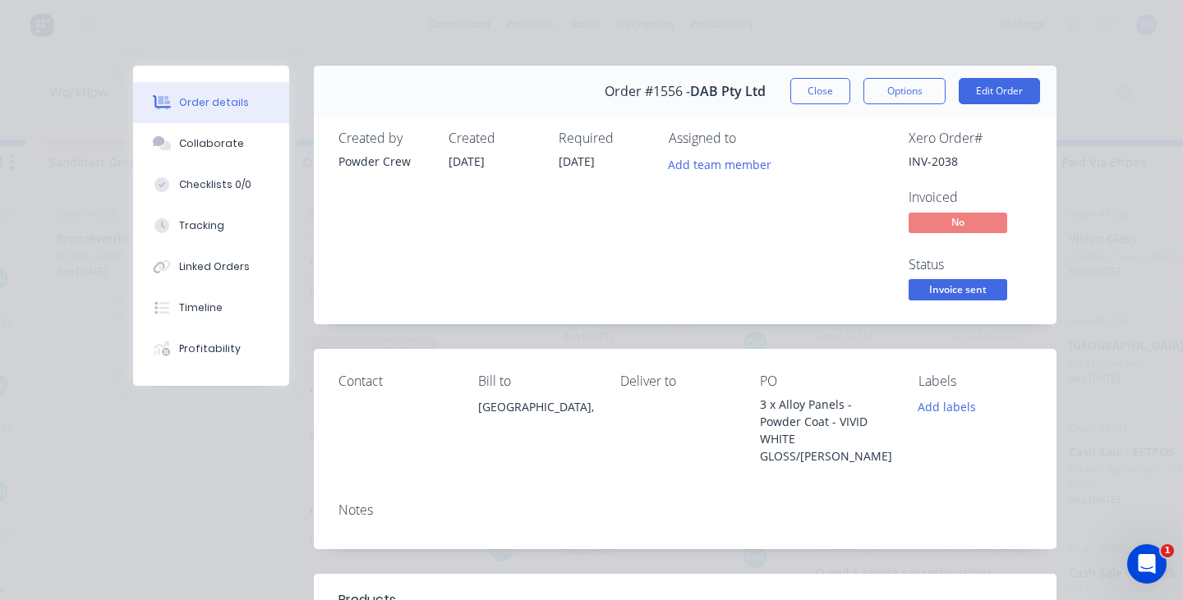
scroll to position [2708, 0]
click at [835, 90] on button "Close" at bounding box center [820, 91] width 60 height 26
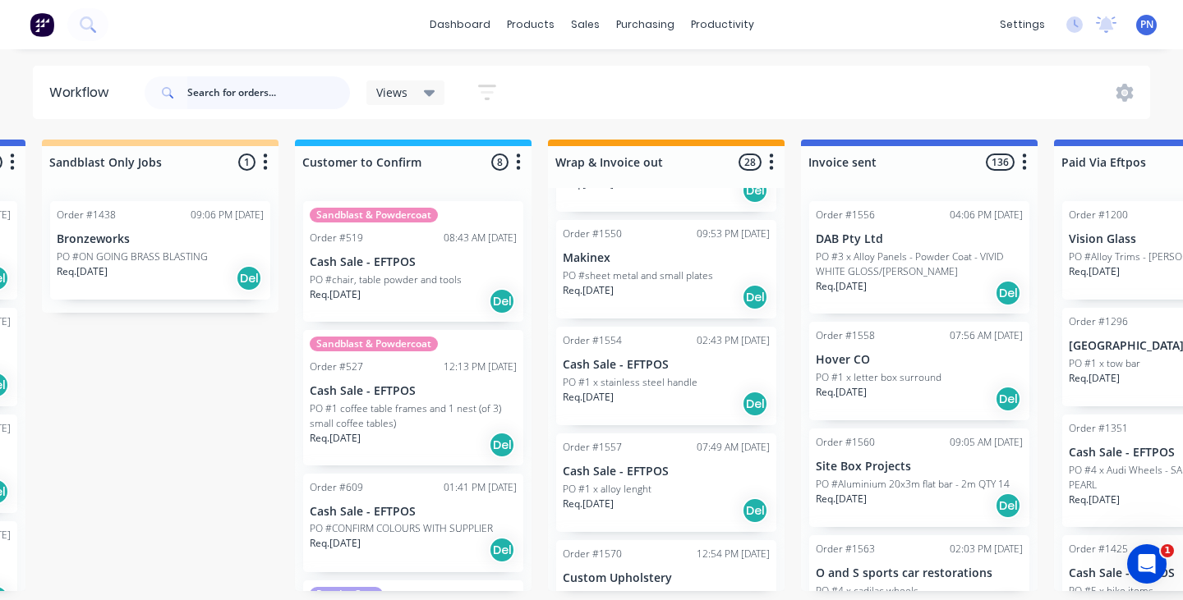
scroll to position [2666, 0]
click at [681, 391] on div "Req. [DATE] Del" at bounding box center [666, 405] width 207 height 28
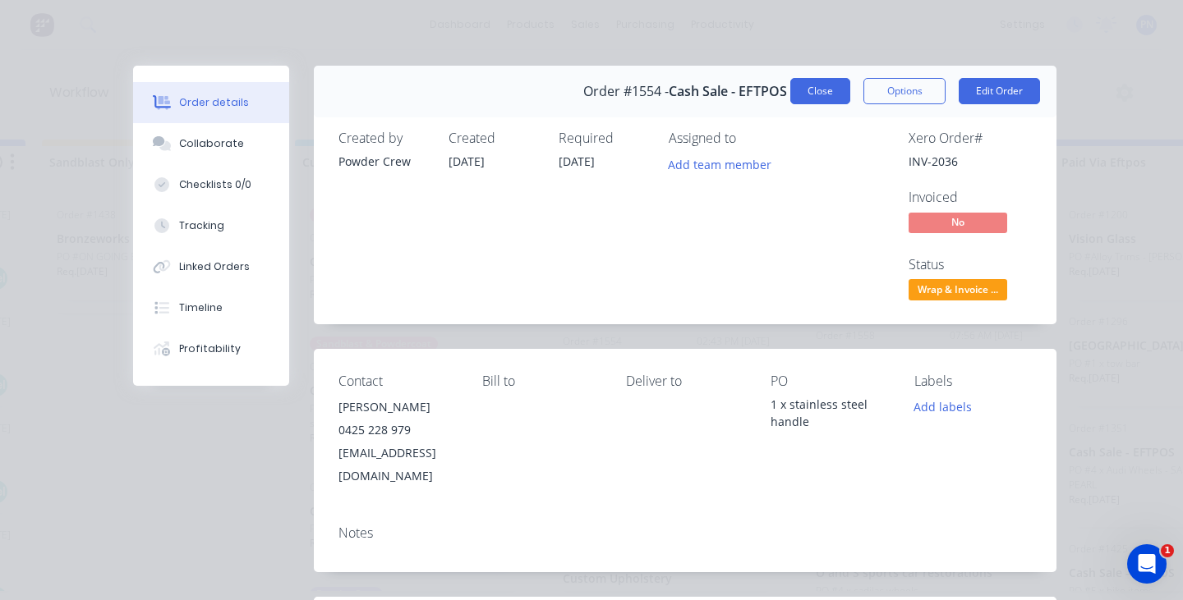
click at [821, 90] on button "Close" at bounding box center [820, 91] width 60 height 26
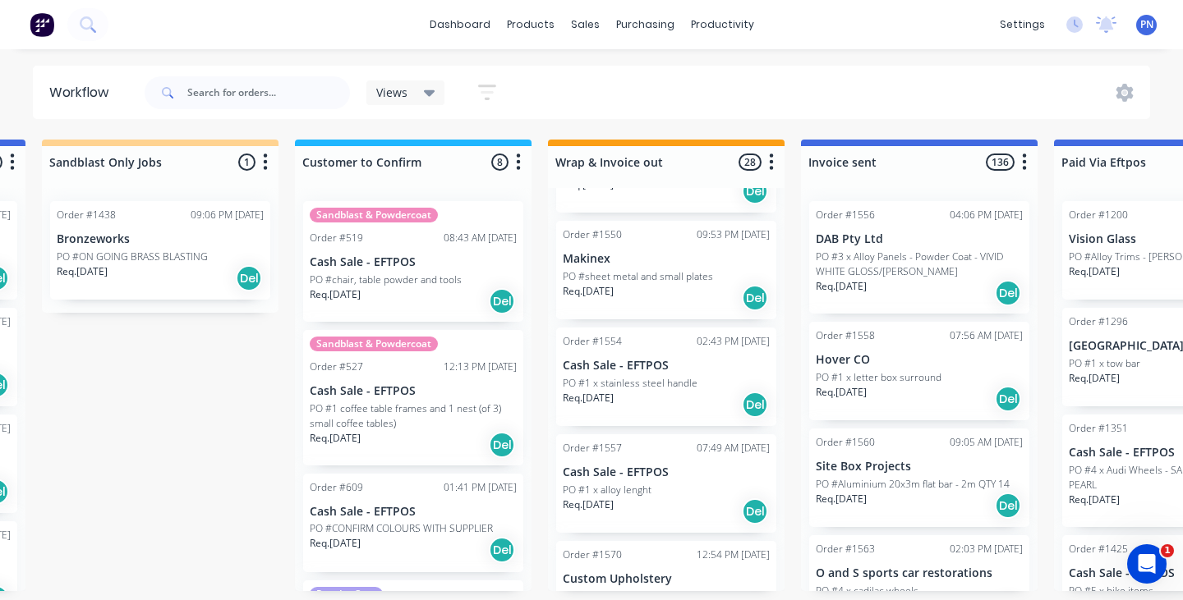
click at [694, 284] on div "Req. [DATE] Del" at bounding box center [666, 298] width 207 height 28
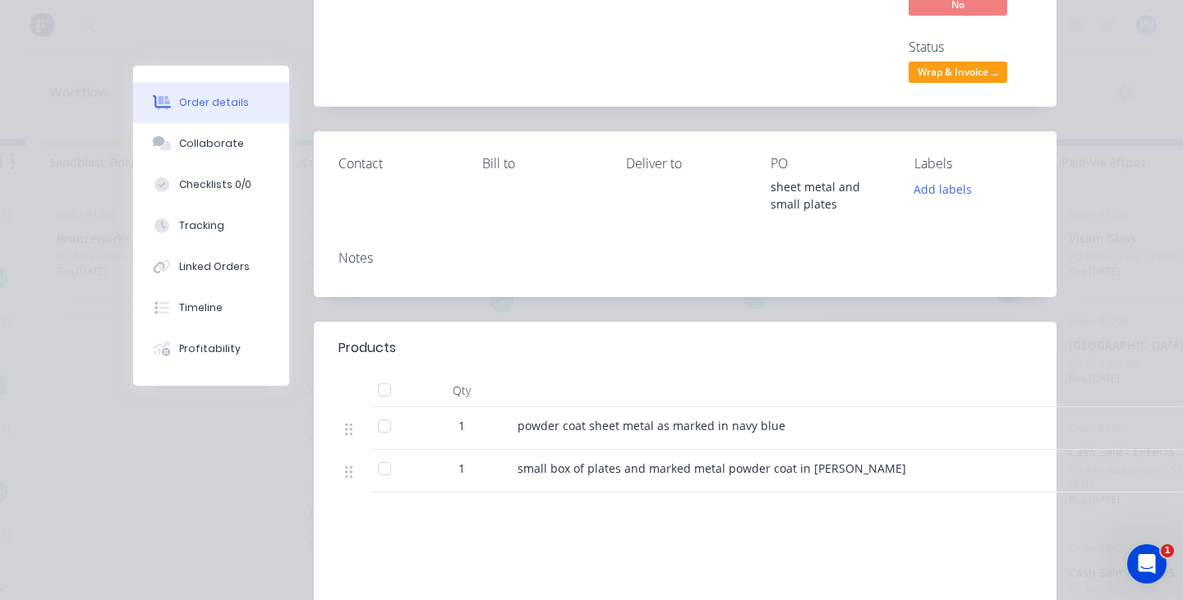
scroll to position [21, 0]
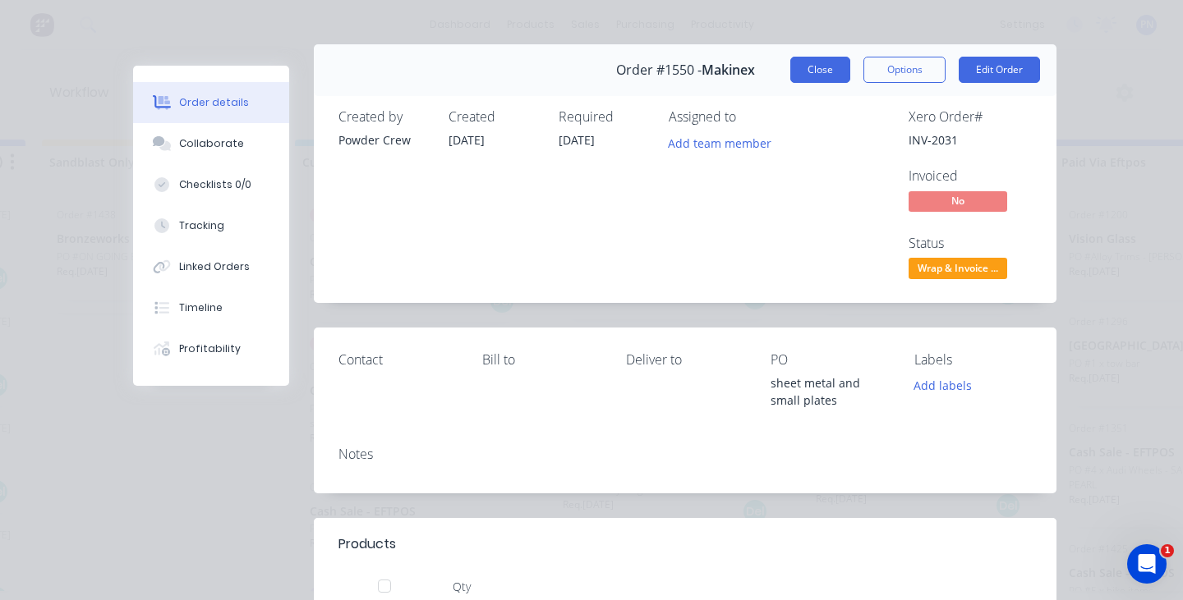
click at [807, 65] on button "Close" at bounding box center [820, 70] width 60 height 26
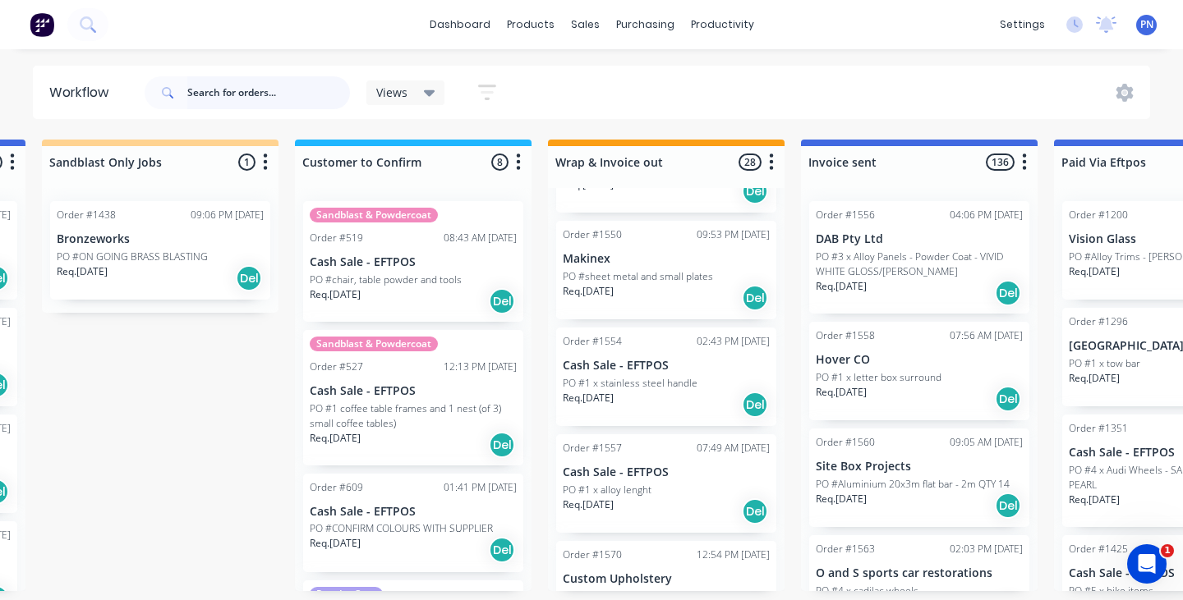
click at [313, 94] on input "text" at bounding box center [268, 92] width 163 height 33
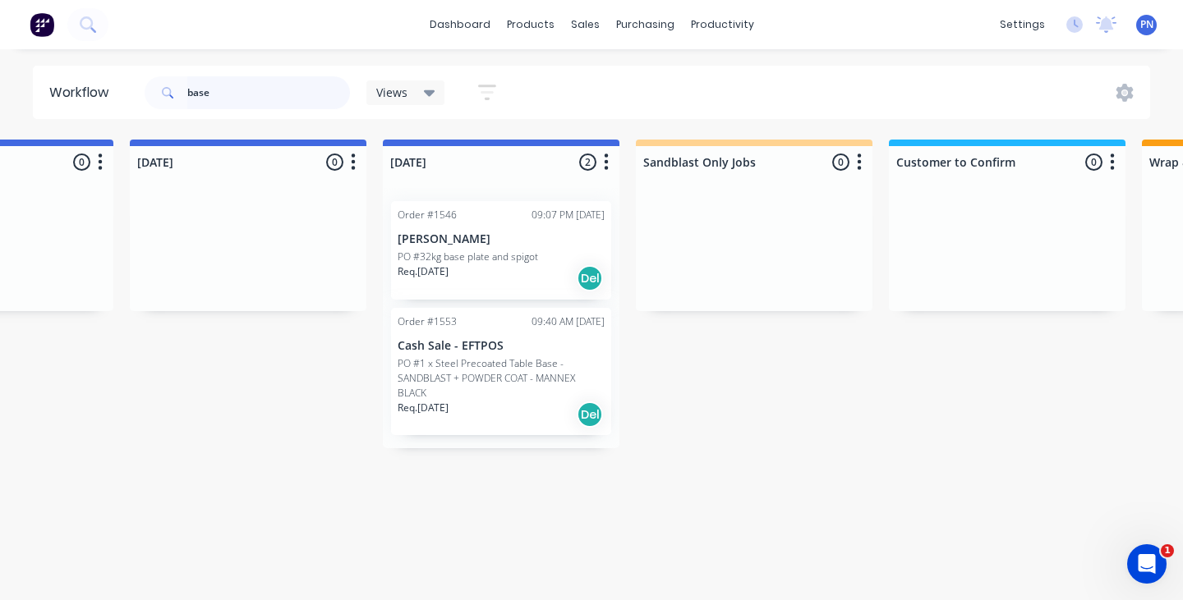
scroll to position [0, 1432]
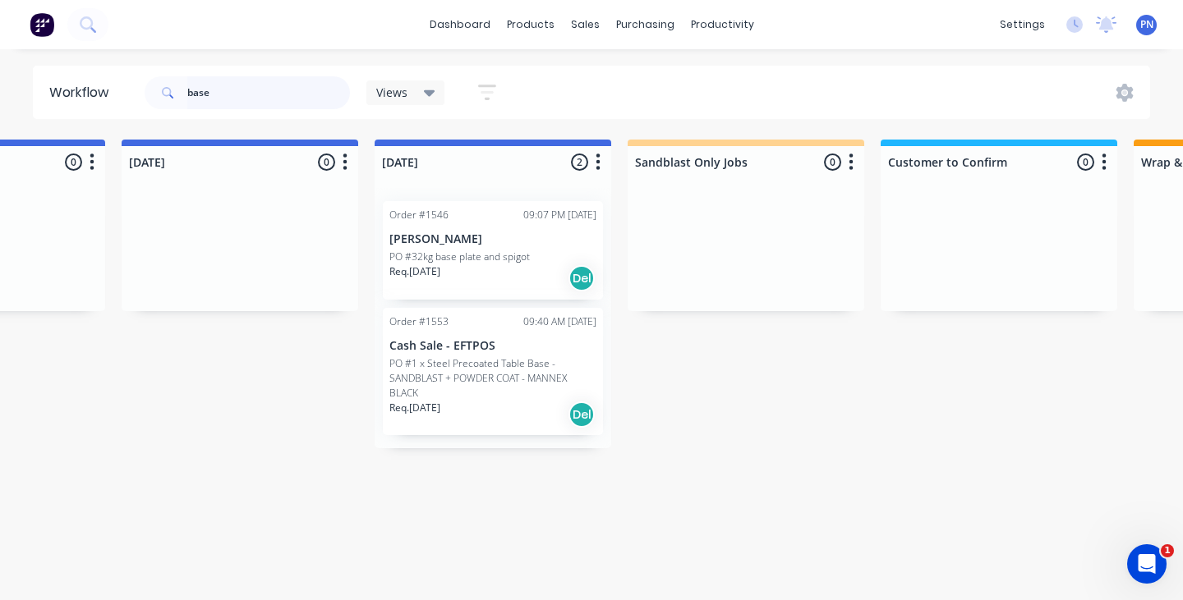
type input "base"
click at [524, 419] on div "Req. [DATE] Del" at bounding box center [492, 415] width 207 height 28
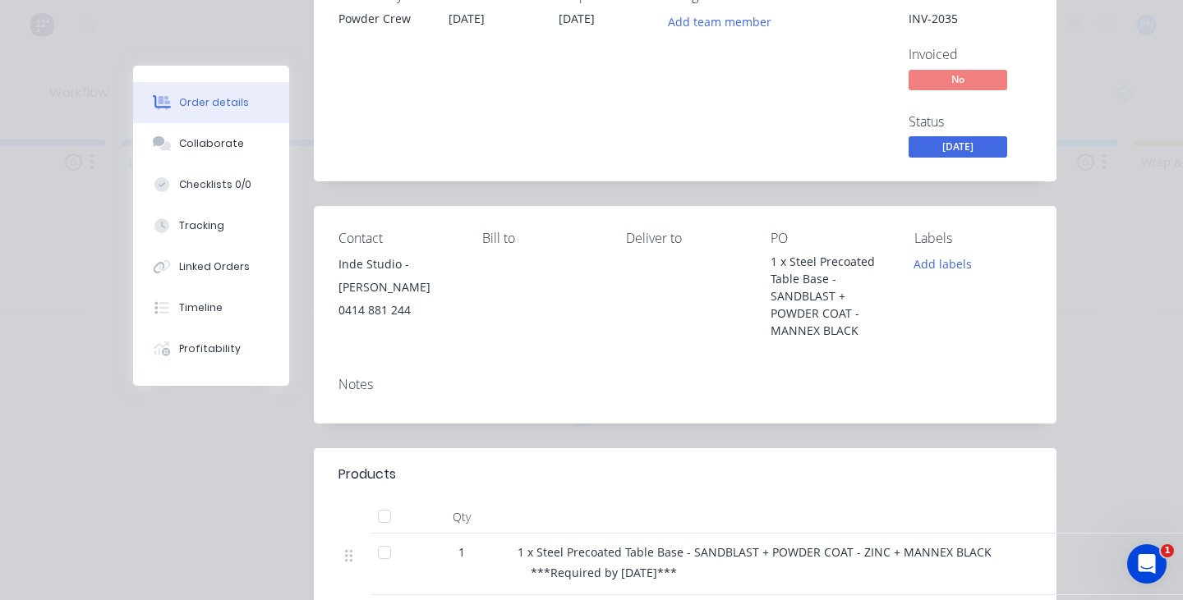
scroll to position [137, 0]
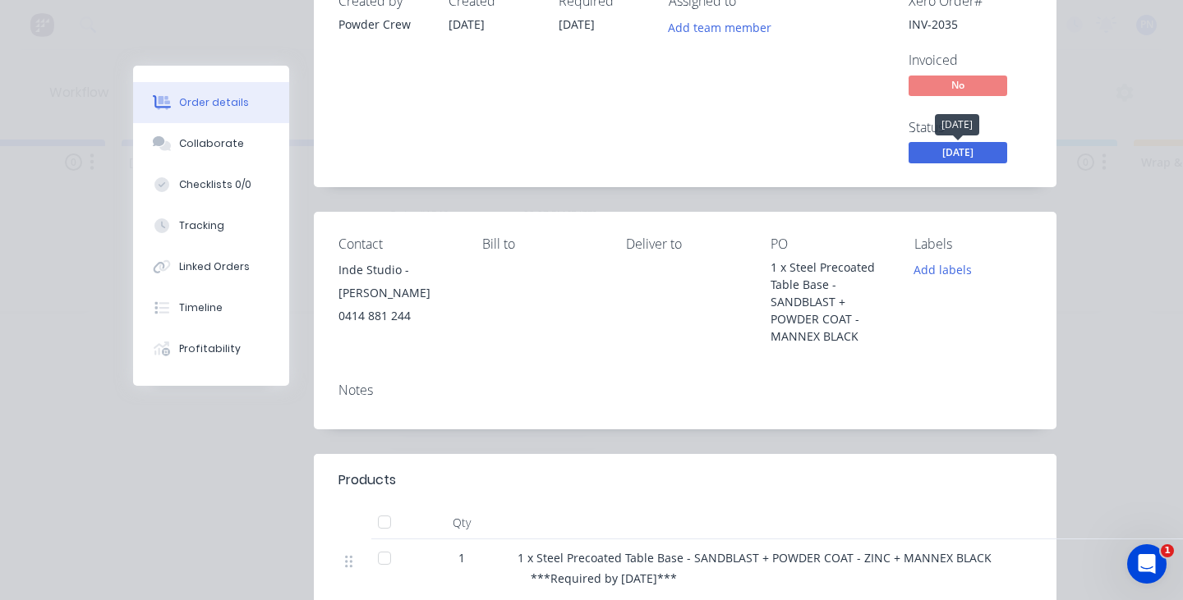
click at [978, 153] on span "[DATE]" at bounding box center [958, 152] width 99 height 21
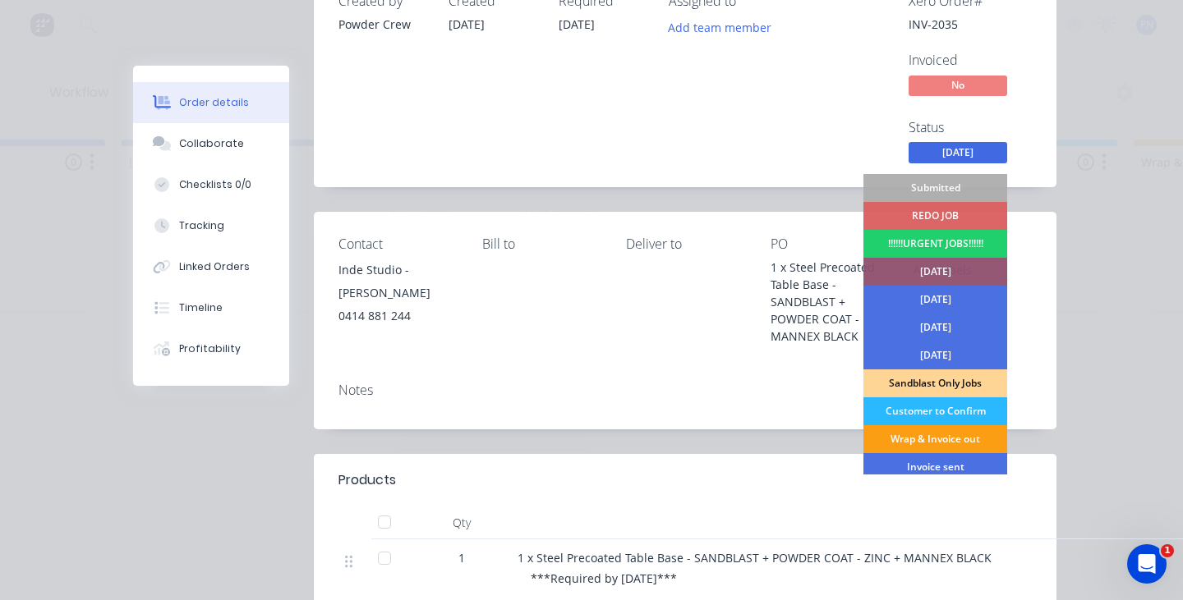
click at [936, 438] on div "Wrap & Invoice out" at bounding box center [935, 440] width 144 height 28
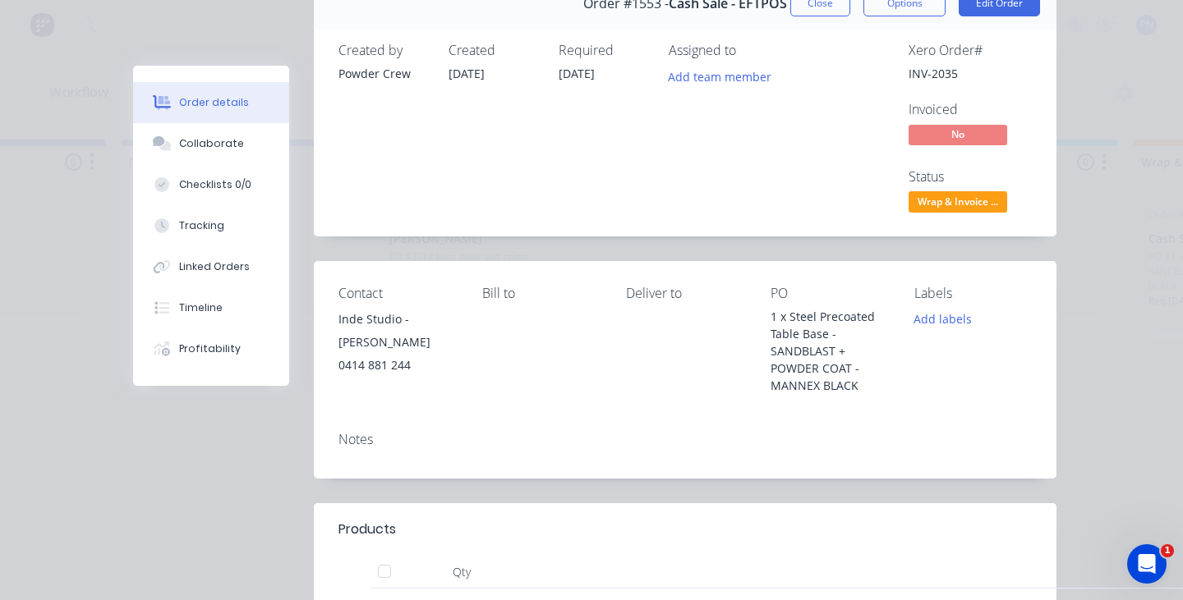
scroll to position [48, 0]
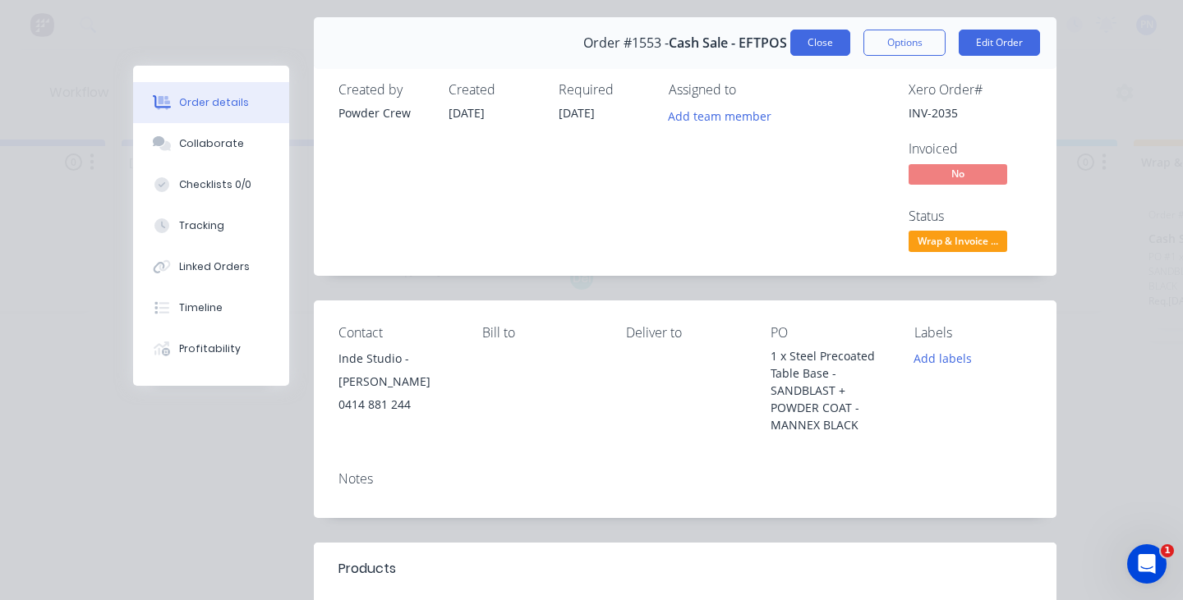
click at [828, 39] on button "Close" at bounding box center [820, 43] width 60 height 26
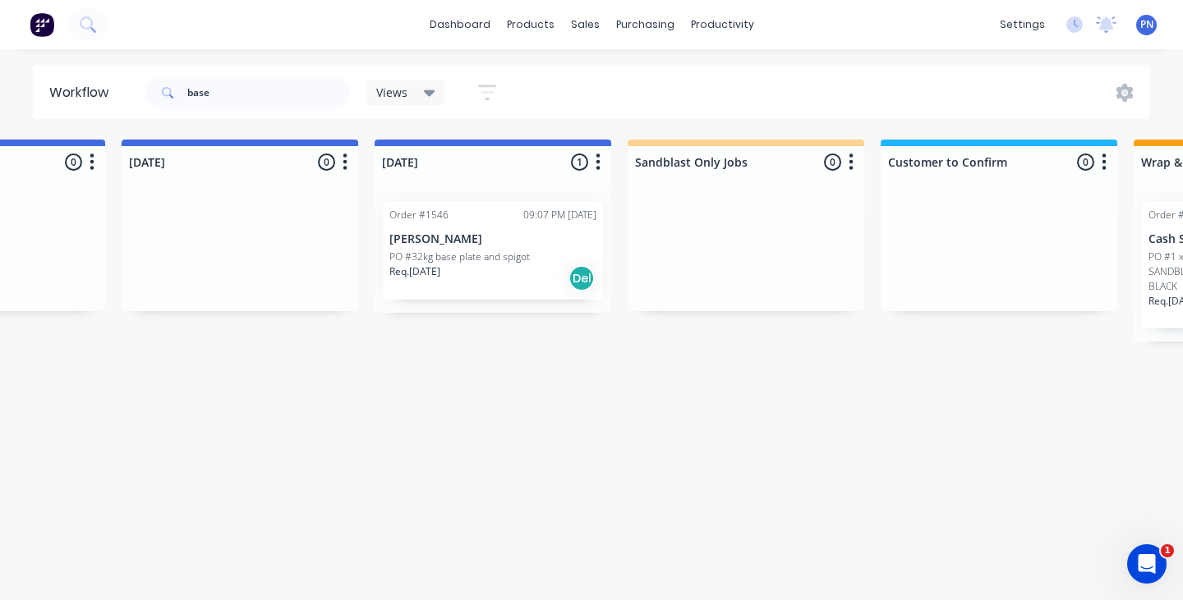
click at [495, 288] on div "Req. [DATE] Del" at bounding box center [492, 279] width 207 height 28
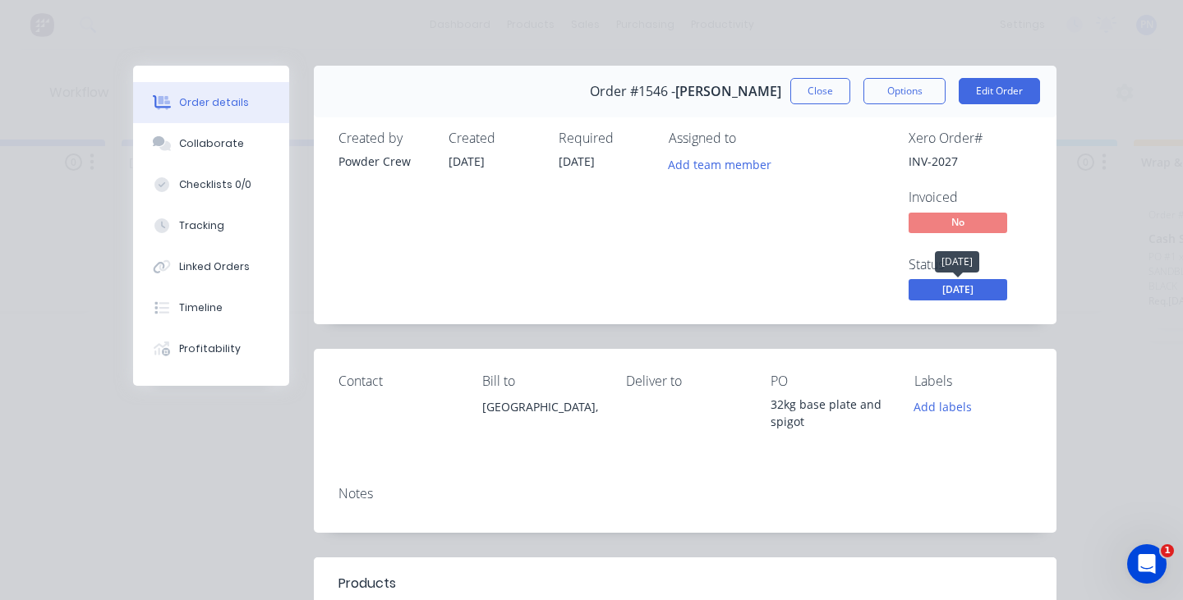
click at [965, 289] on span "[DATE]" at bounding box center [958, 289] width 99 height 21
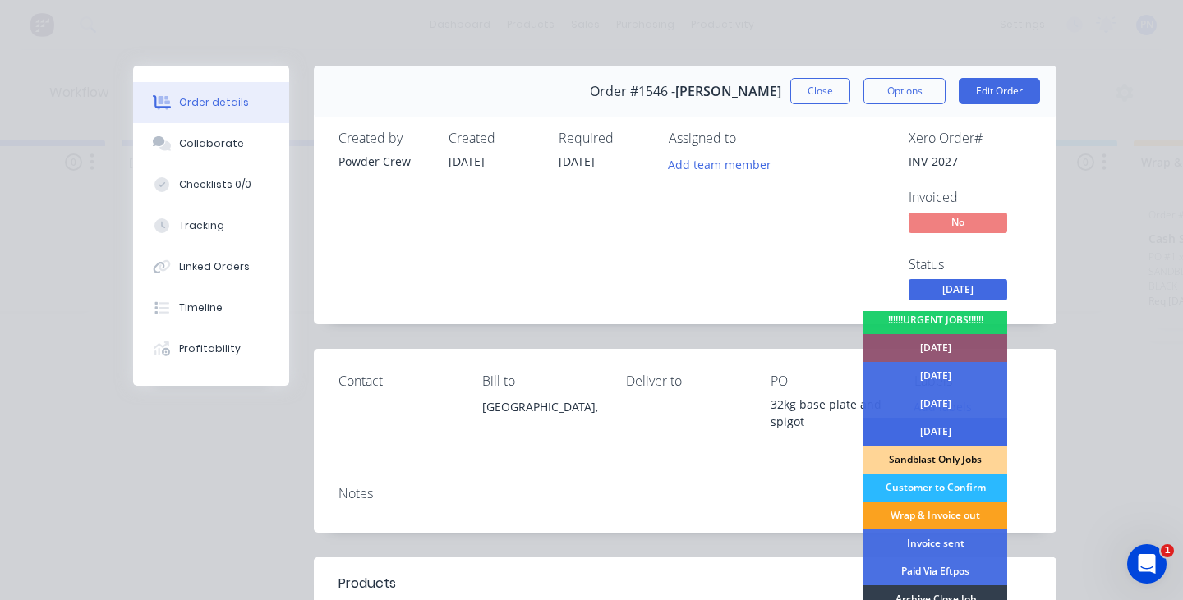
scroll to position [63, 0]
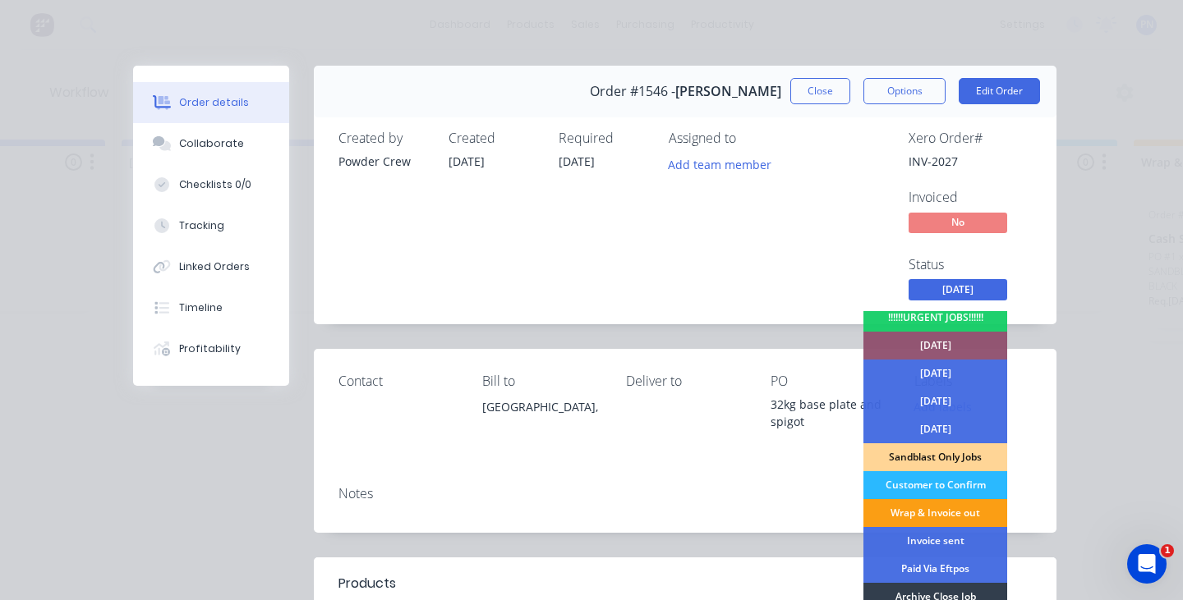
click at [942, 514] on div "Wrap & Invoice out" at bounding box center [935, 513] width 144 height 28
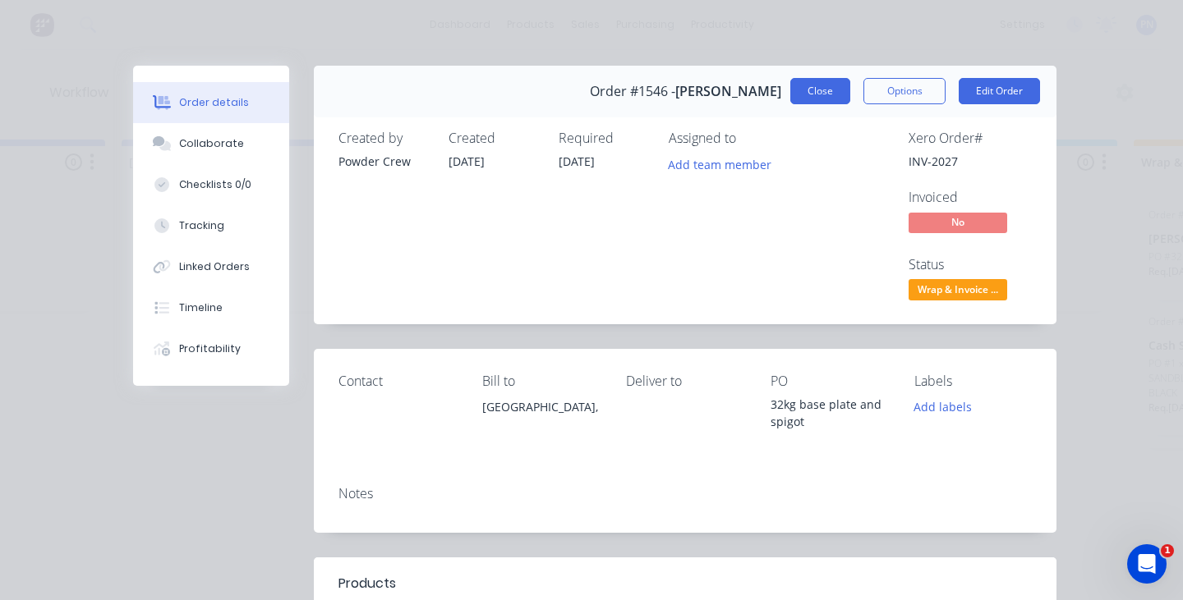
click at [830, 81] on button "Close" at bounding box center [820, 91] width 60 height 26
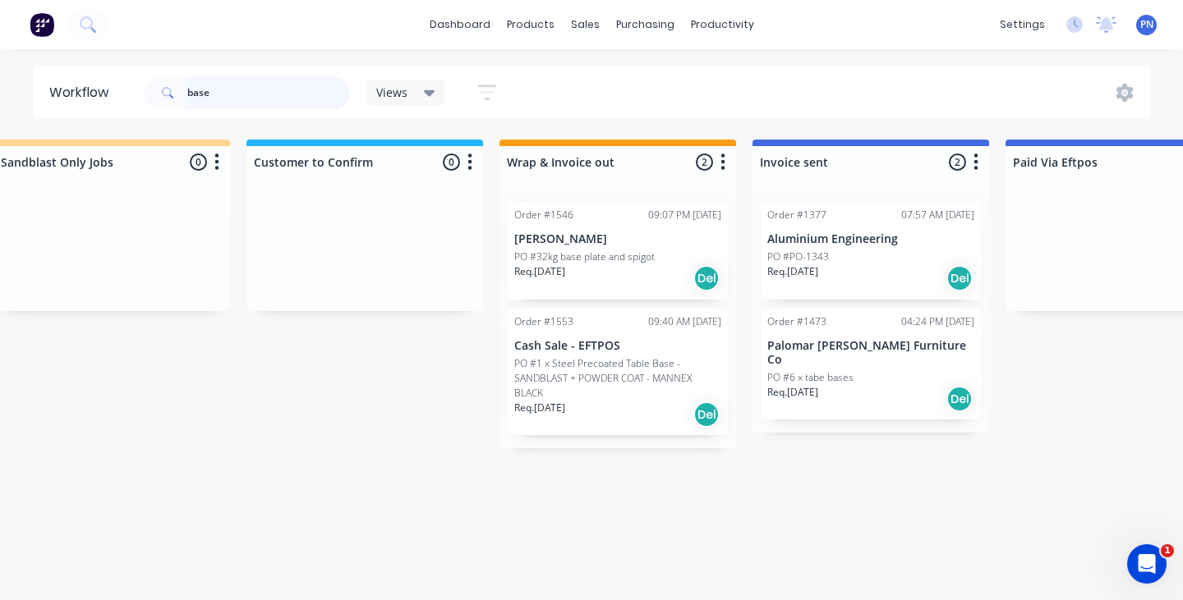
scroll to position [0, 2120]
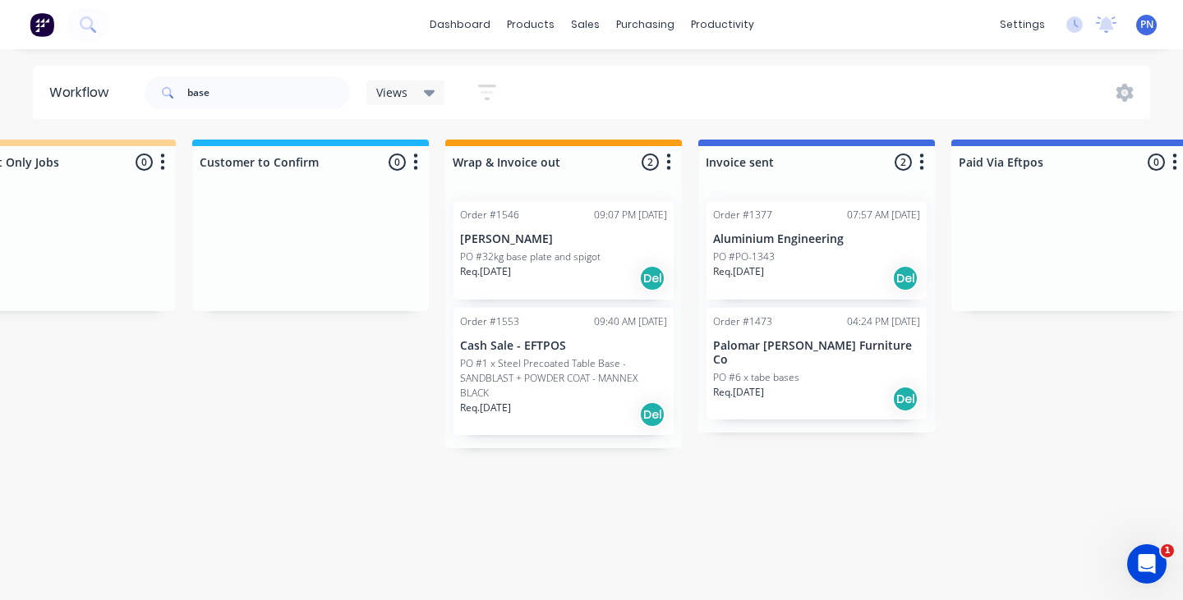
click at [592, 412] on div "Req. [DATE] Del" at bounding box center [563, 415] width 207 height 28
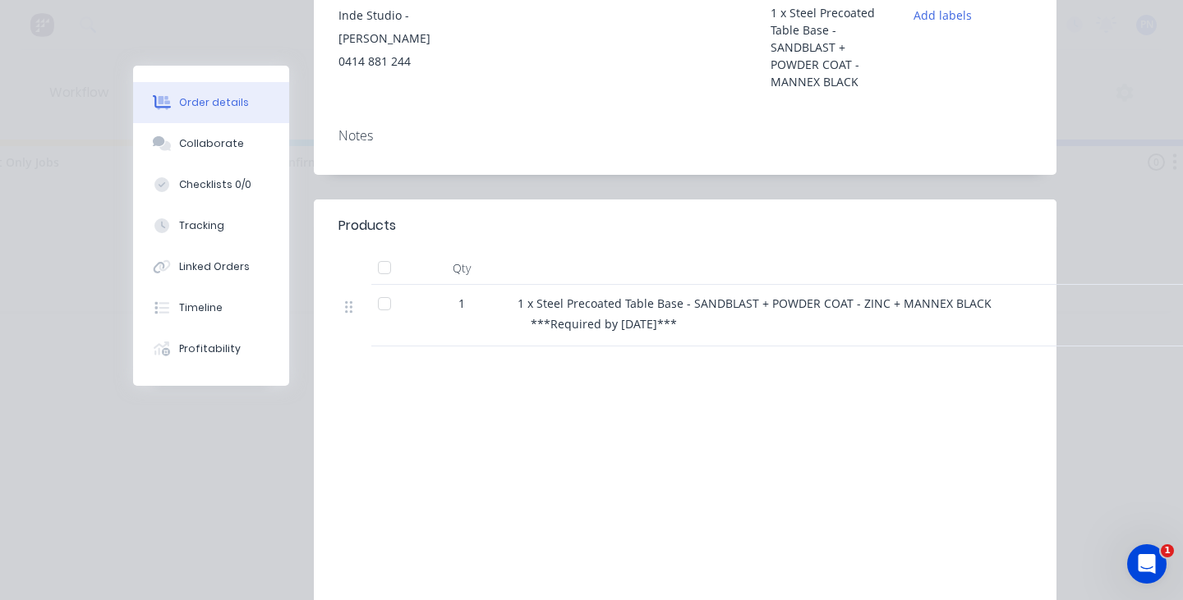
scroll to position [301, 0]
